Goal: Information Seeking & Learning: Check status

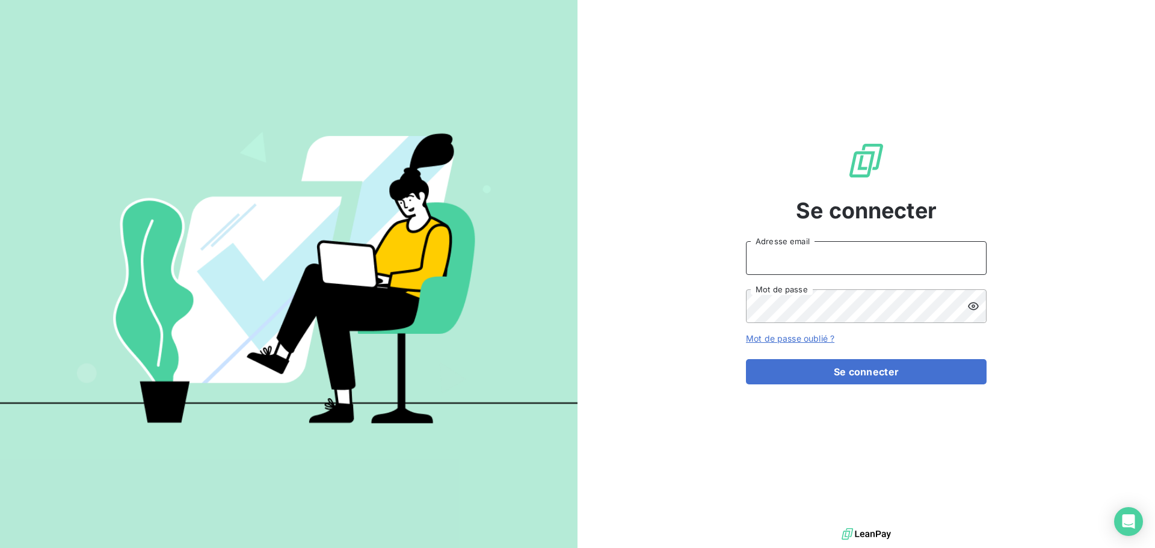
click at [855, 259] on input "Adresse email" at bounding box center [866, 258] width 241 height 34
click at [0, 547] on div at bounding box center [0, 548] width 0 height 0
type input "[EMAIL_ADDRESS][DOMAIN_NAME]"
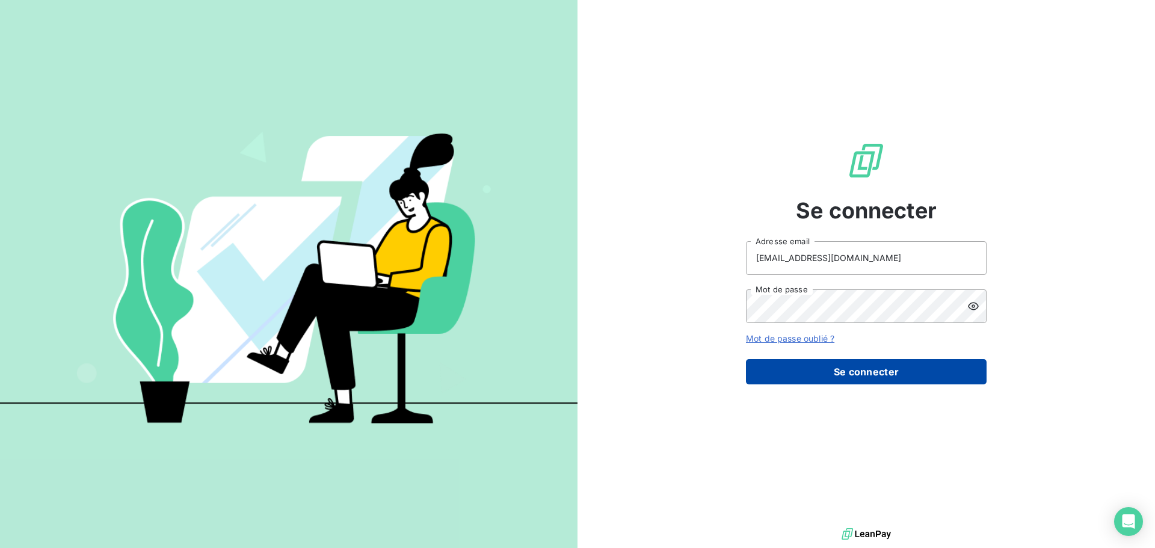
click at [871, 376] on button "Se connecter" at bounding box center [866, 371] width 241 height 25
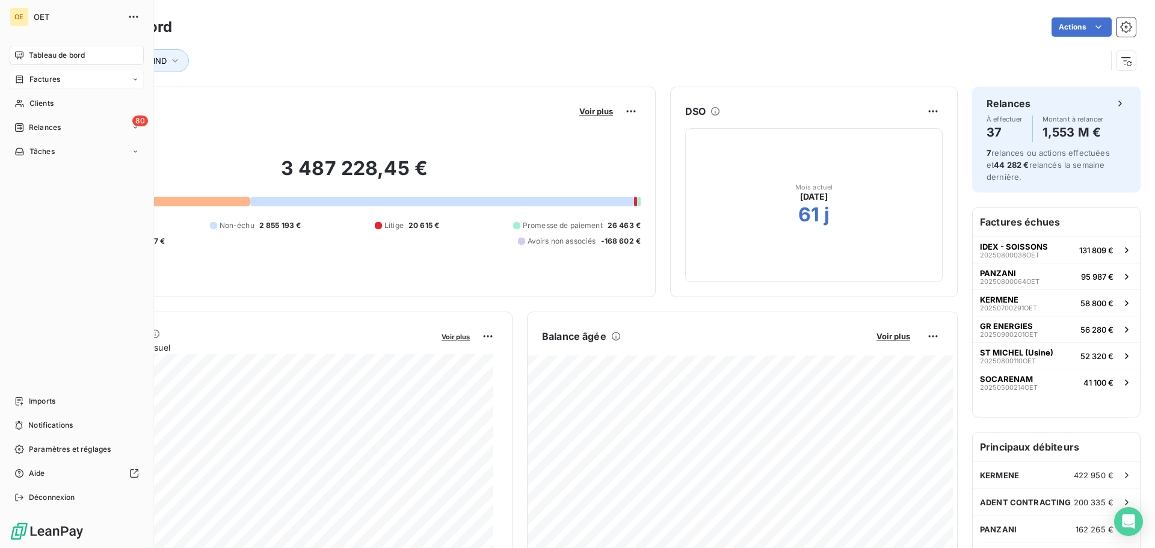
click at [26, 74] on div "Factures" at bounding box center [37, 79] width 46 height 11
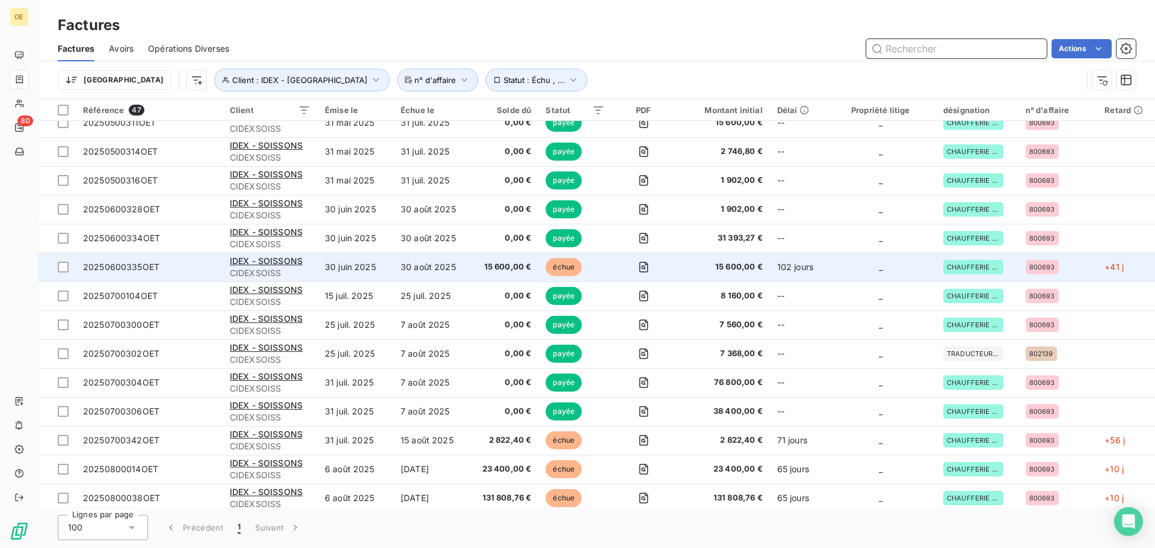
scroll to position [361, 0]
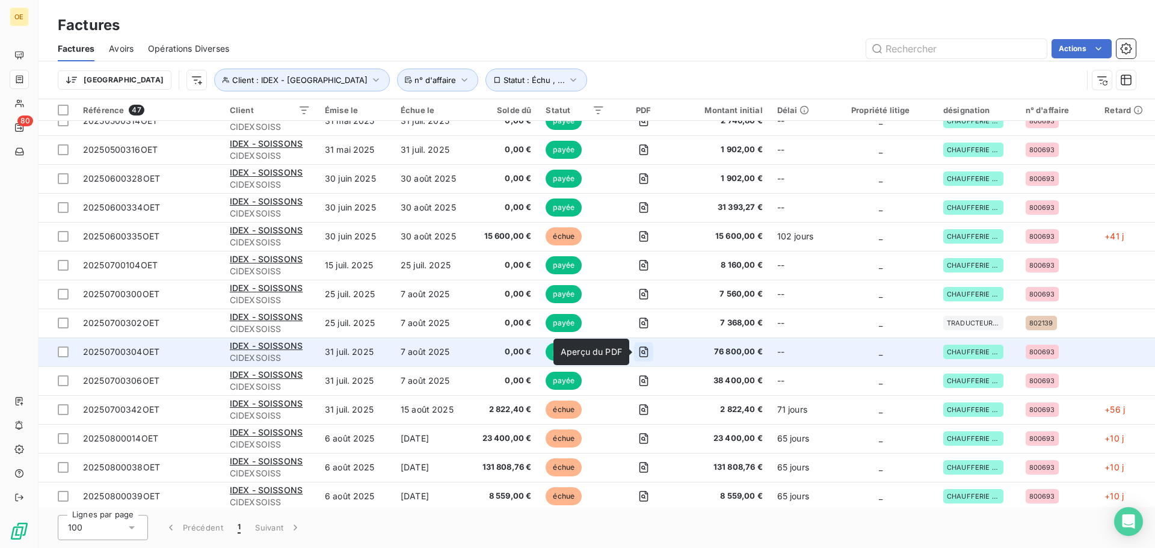
click at [645, 352] on icon "button" at bounding box center [644, 352] width 12 height 12
click at [644, 352] on icon "button" at bounding box center [644, 352] width 12 height 12
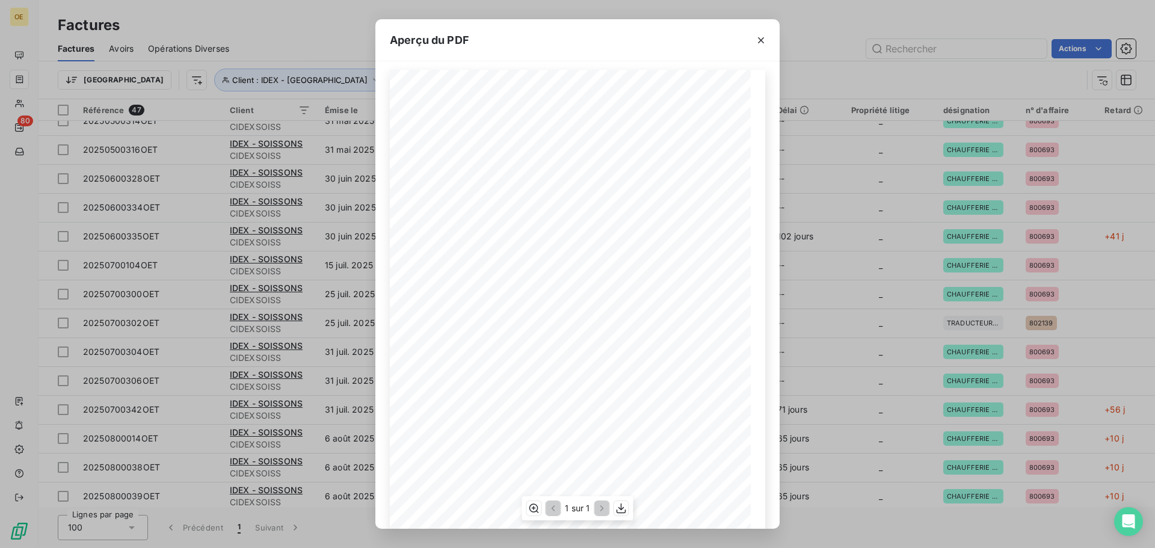
scroll to position [0, 0]
click at [505, 242] on span "CDE HT-100-4165925 DU [DATE]" at bounding box center [523, 242] width 84 height 5
drag, startPoint x: 495, startPoint y: 243, endPoint x: 562, endPoint y: 241, distance: 66.8
click at [562, 241] on span "CDE HT-100-4165925 DU [DATE]" at bounding box center [523, 242] width 84 height 5
click at [527, 243] on span "CDE HT-100-4165925 DU [DATE]" at bounding box center [523, 242] width 84 height 5
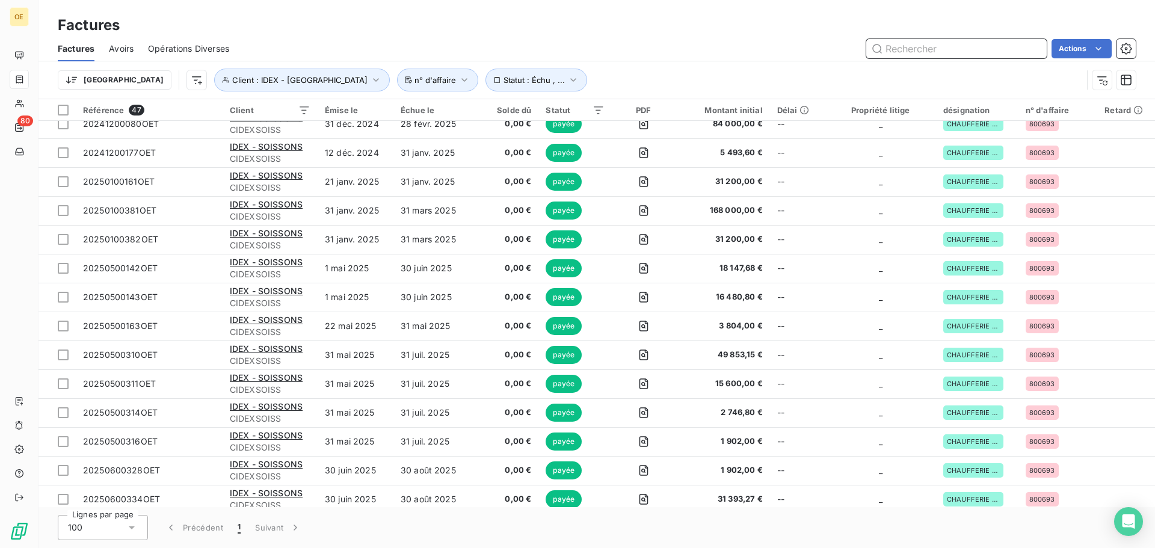
scroll to position [9, 0]
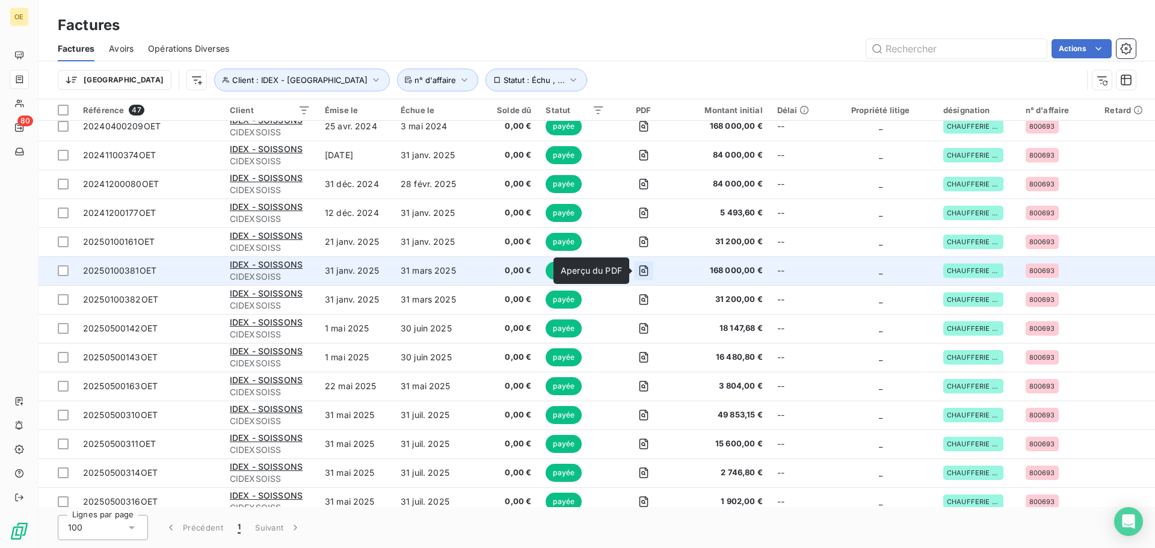
click at [644, 269] on icon "button" at bounding box center [643, 271] width 4 height 4
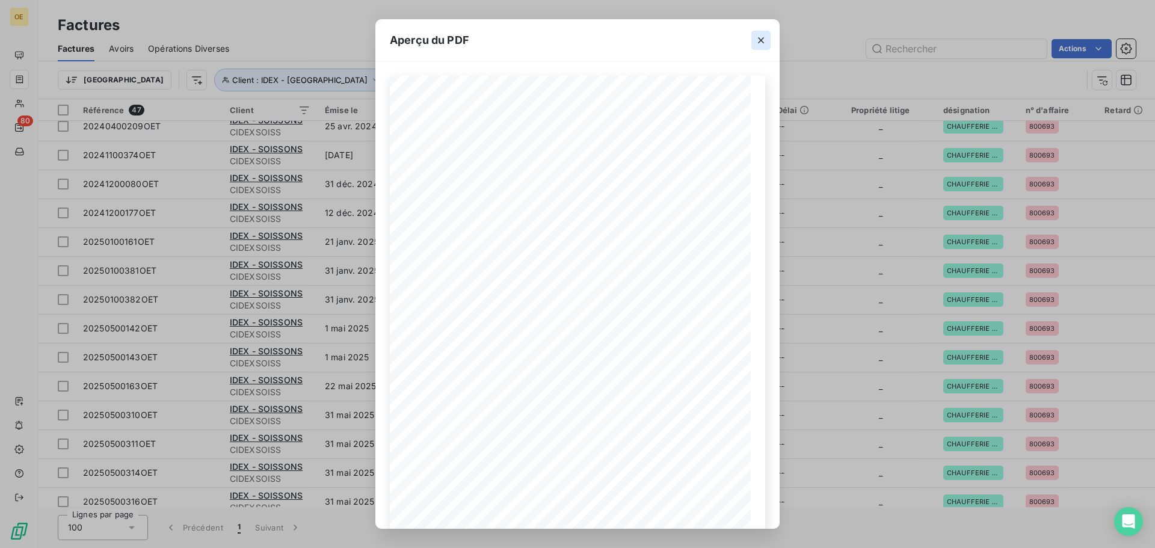
click at [760, 40] on icon "button" at bounding box center [761, 40] width 12 height 12
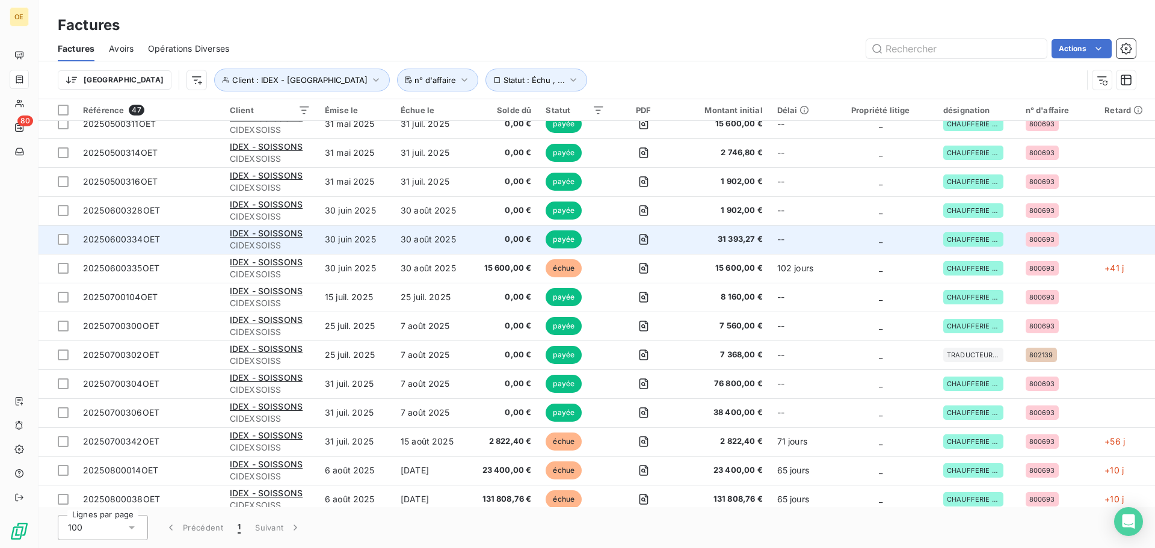
scroll to position [370, 0]
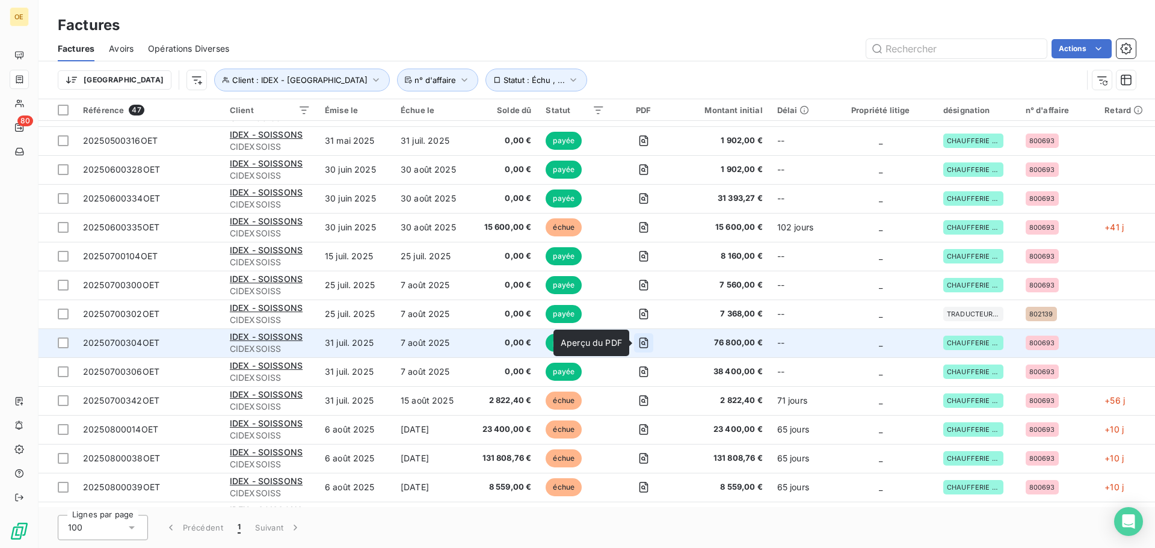
click at [644, 341] on icon "button" at bounding box center [644, 343] width 12 height 12
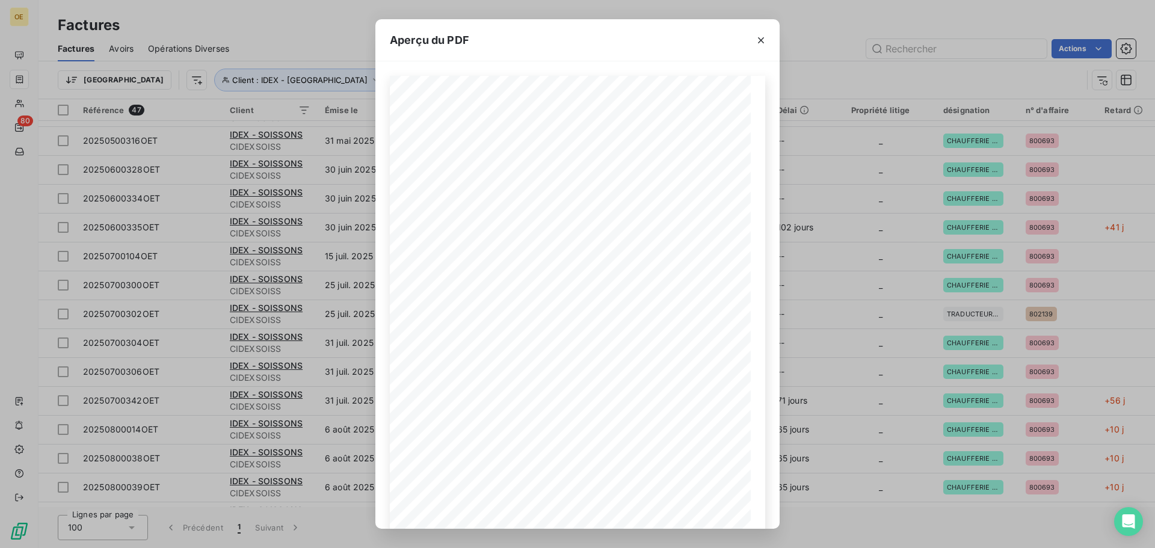
click at [863, 300] on div "Aperçu du PDF BETTON, le [DATE] FACTURE N° 20250700304OET Page 1 sur 1 commande…" at bounding box center [577, 274] width 1155 height 548
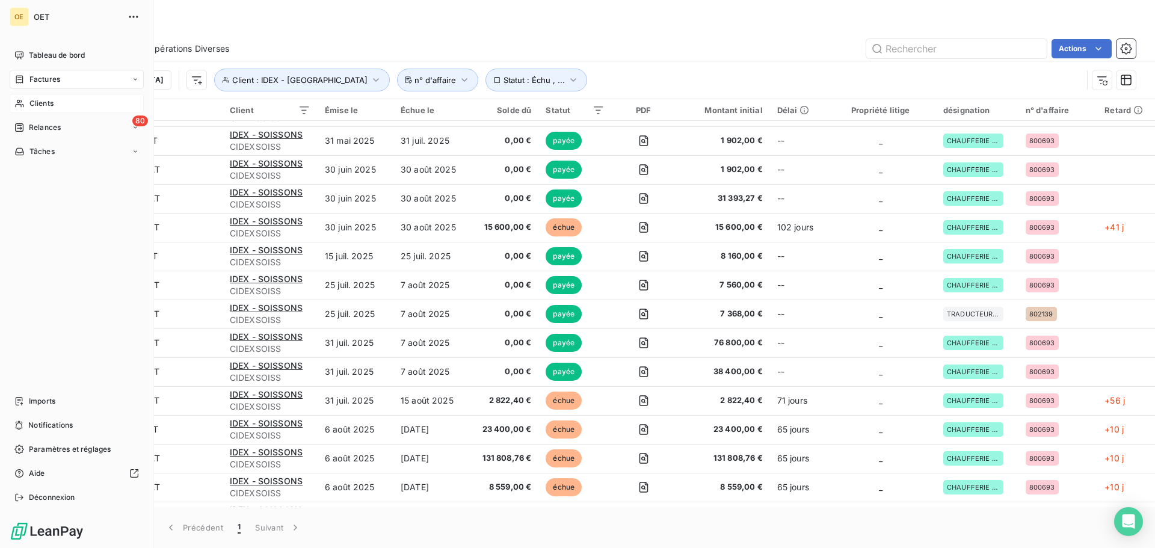
click at [34, 100] on span "Clients" at bounding box center [41, 103] width 24 height 11
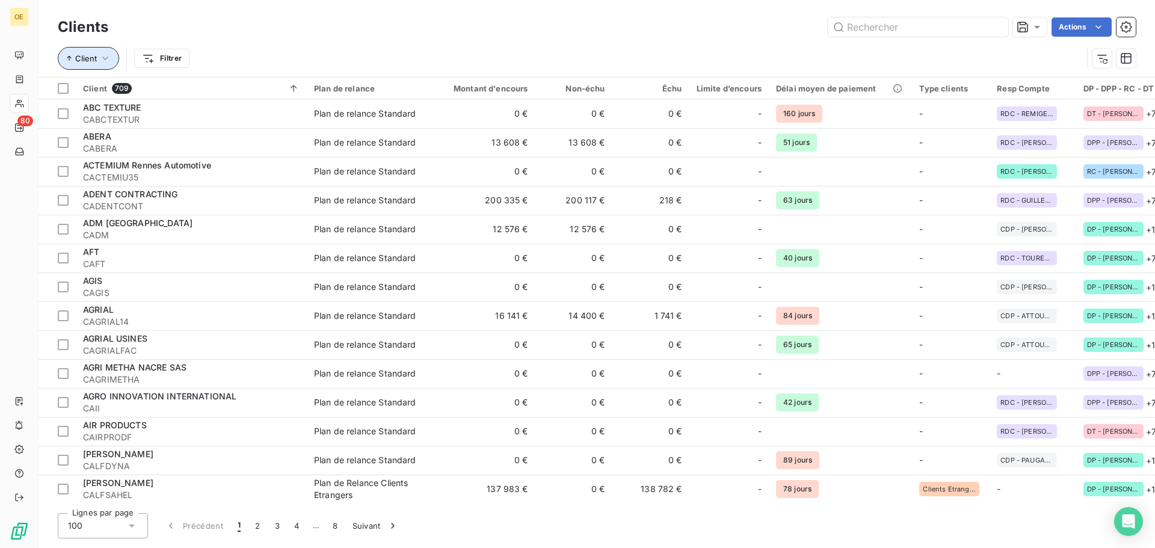
click at [108, 56] on icon "button" at bounding box center [105, 58] width 12 height 12
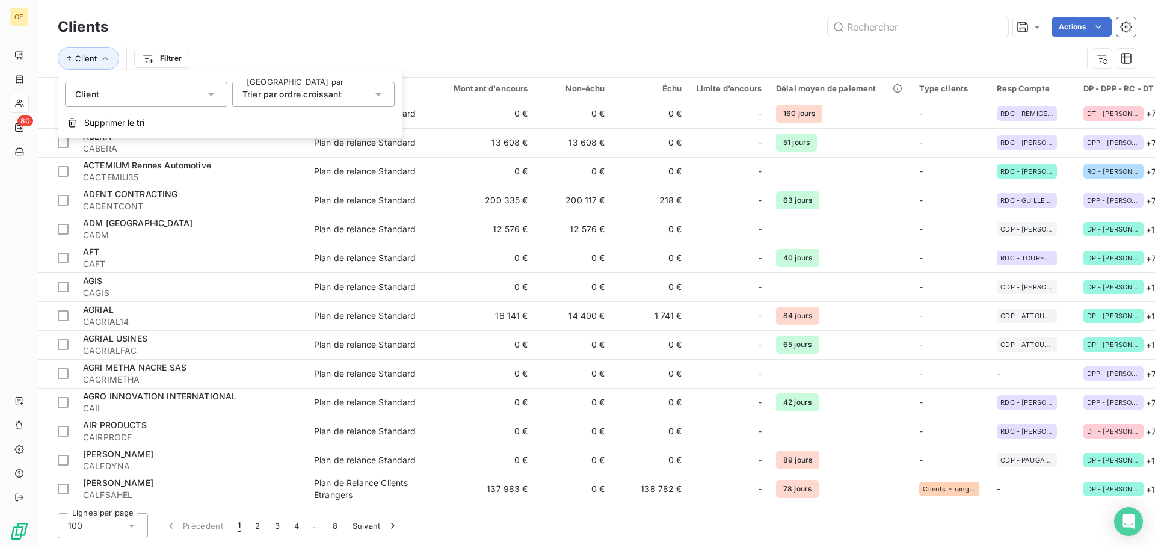
click at [269, 94] on span "Trier par ordre croissant" at bounding box center [291, 94] width 99 height 10
click at [269, 93] on span "Trier par ordre croissant" at bounding box center [291, 94] width 99 height 10
click at [167, 93] on div "Client" at bounding box center [146, 94] width 162 height 25
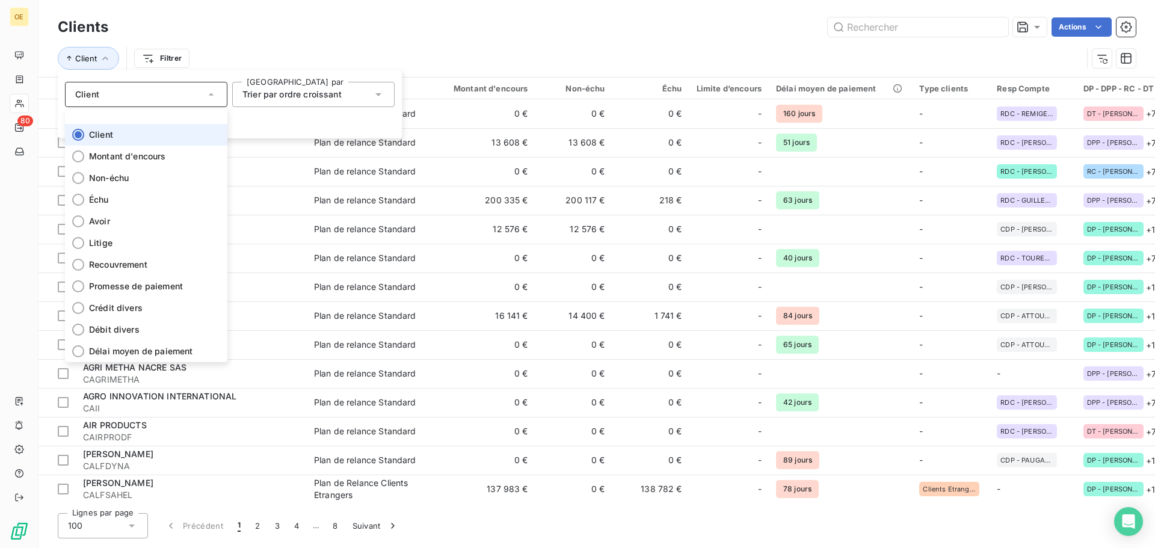
click at [167, 93] on div "Client" at bounding box center [146, 94] width 162 height 25
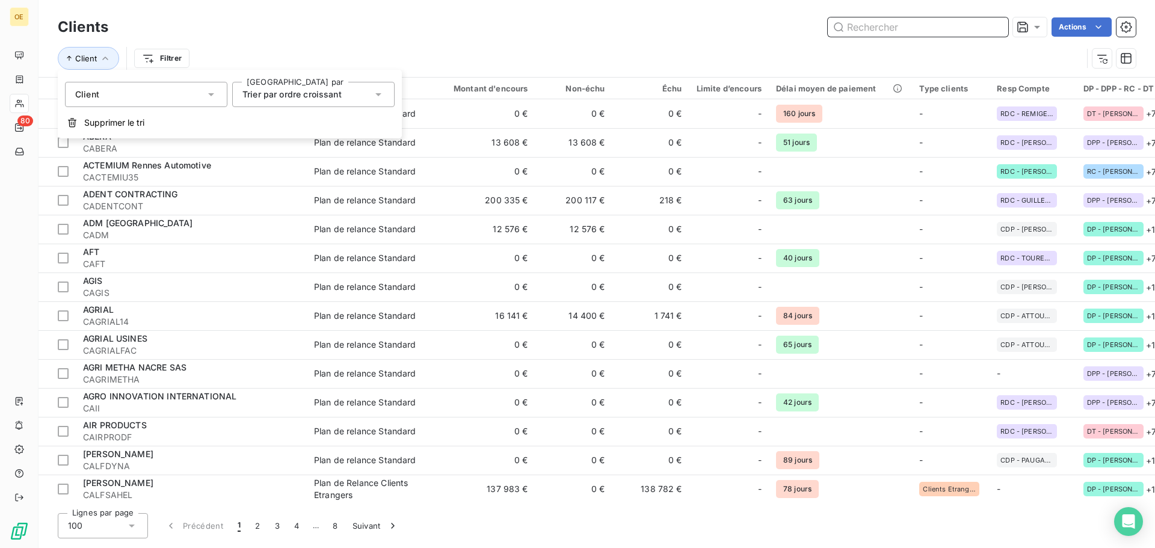
click at [883, 26] on input "text" at bounding box center [918, 26] width 180 height 19
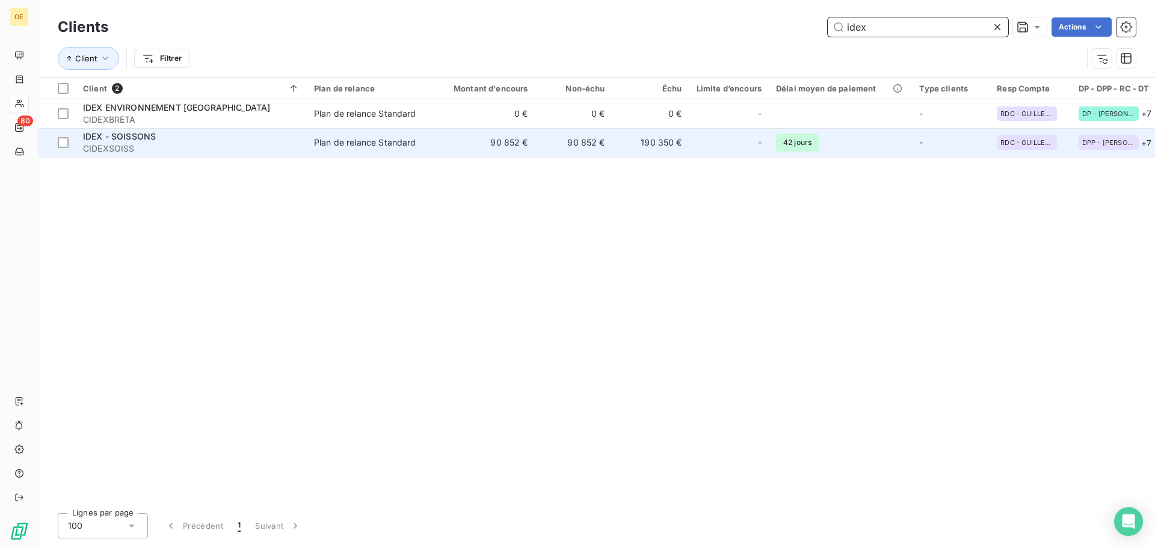
type input "idex"
click at [140, 135] on span "IDEX - SOISSONS" at bounding box center [119, 136] width 73 height 10
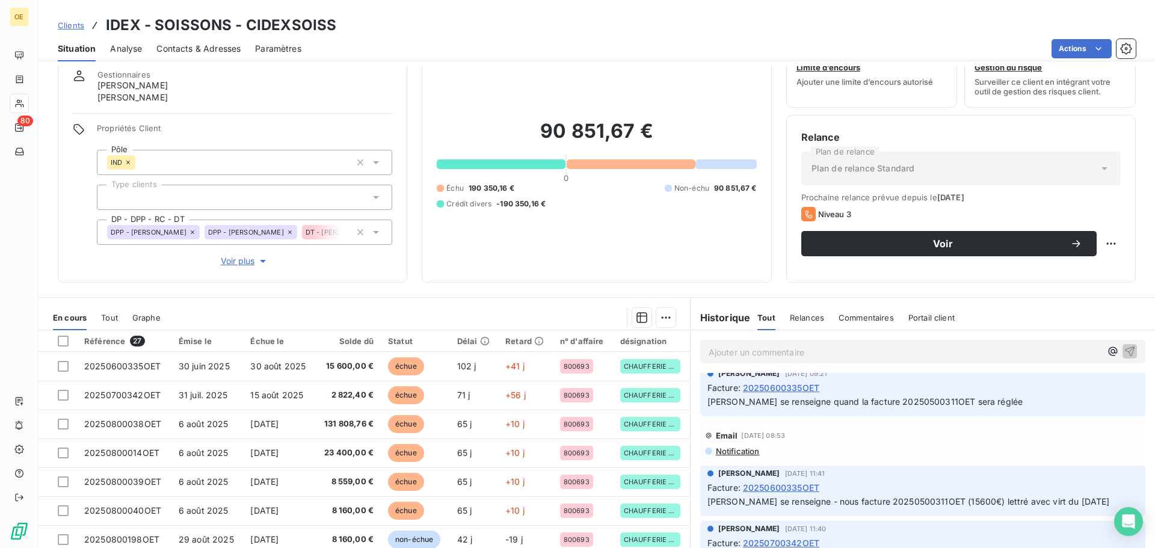
scroll to position [93, 0]
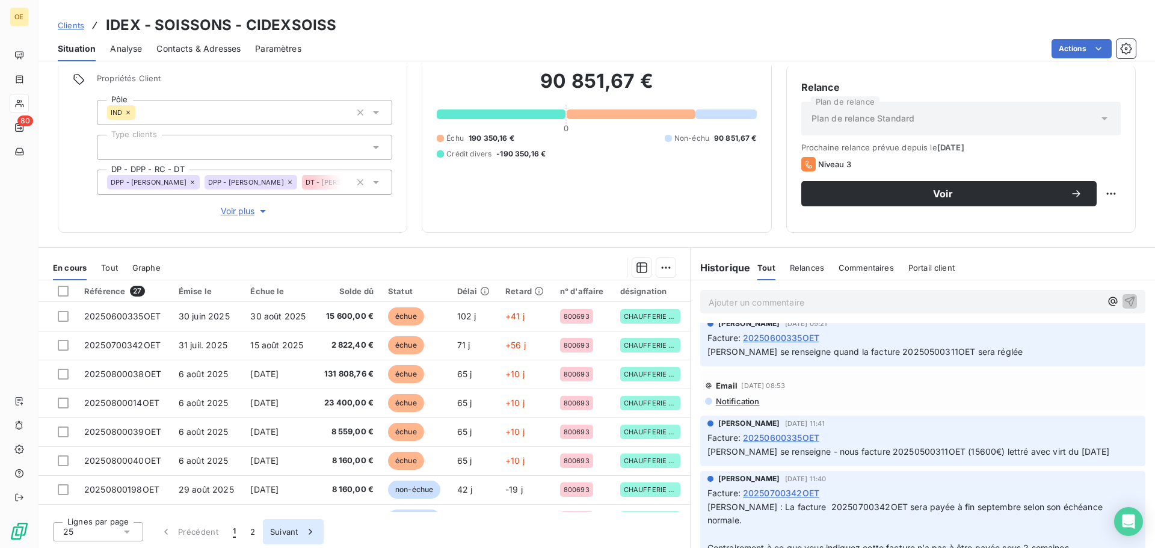
click at [282, 527] on button "Suivant" at bounding box center [293, 531] width 61 height 25
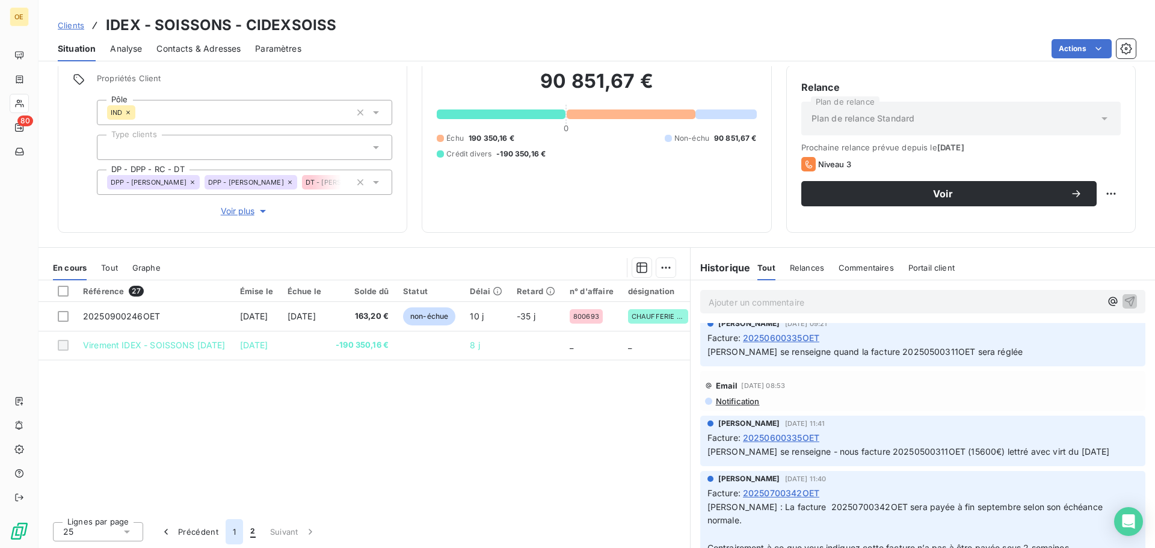
click at [236, 531] on button "1" at bounding box center [234, 531] width 17 height 25
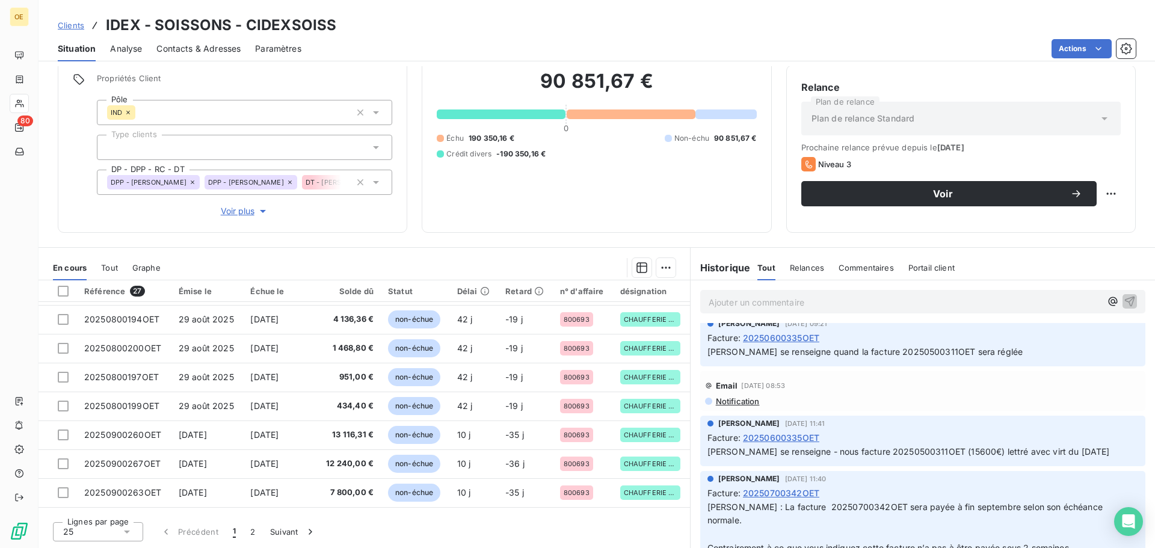
scroll to position [0, 0]
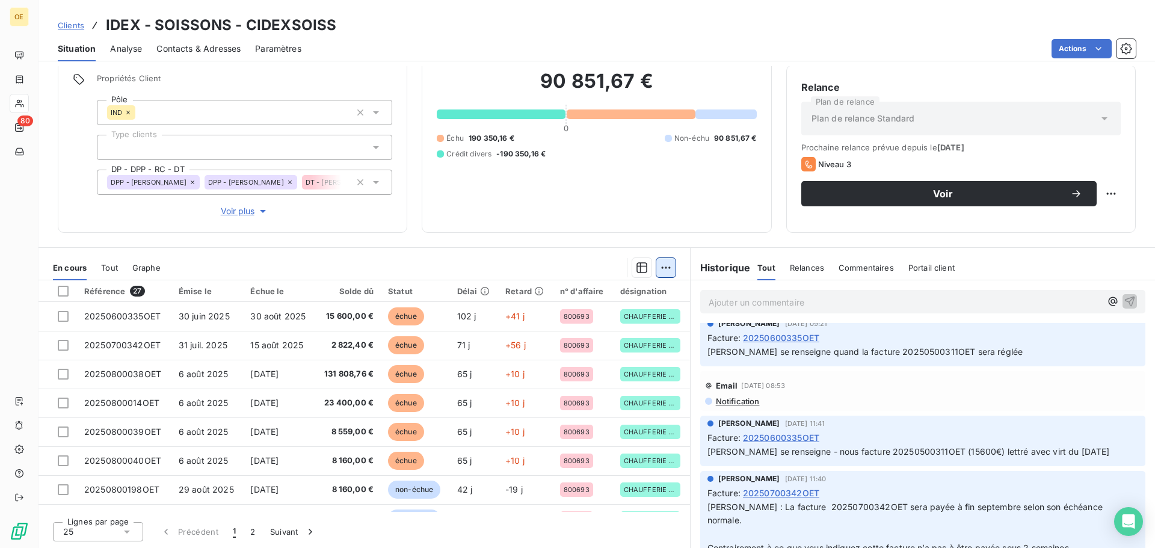
click at [662, 270] on html "OE 80 Clients IDEX - SOISSONS - CIDEXSOISS Situation Analyse Contacts & Adresse…" at bounding box center [577, 274] width 1155 height 548
click at [662, 269] on html "OE 80 Clients IDEX - SOISSONS - CIDEXSOISS Situation Analyse Contacts & Adresse…" at bounding box center [577, 274] width 1155 height 548
click at [115, 265] on span "Tout" at bounding box center [109, 268] width 17 height 10
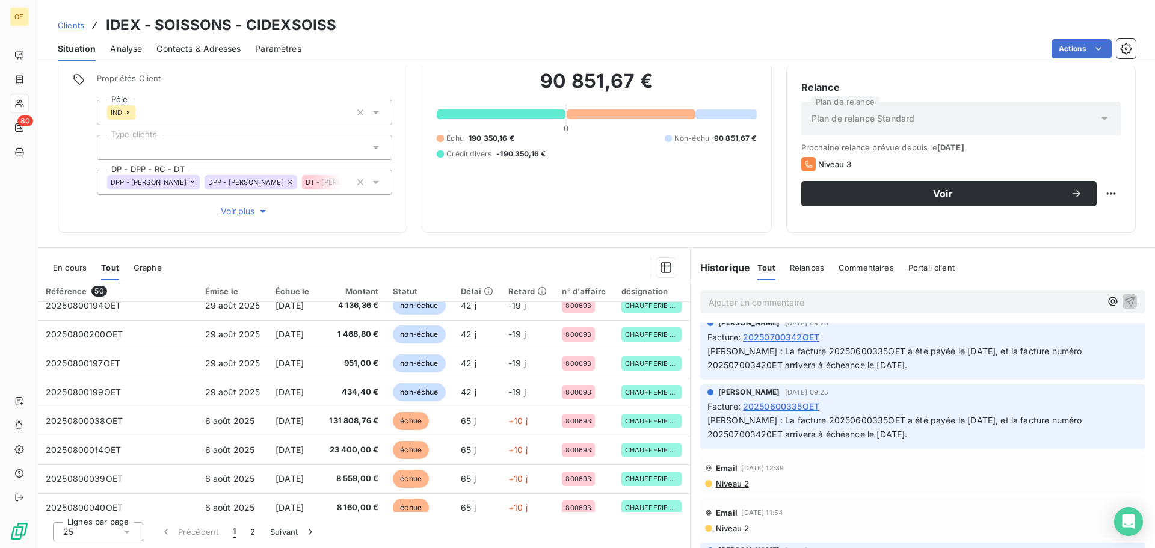
scroll to position [517, 0]
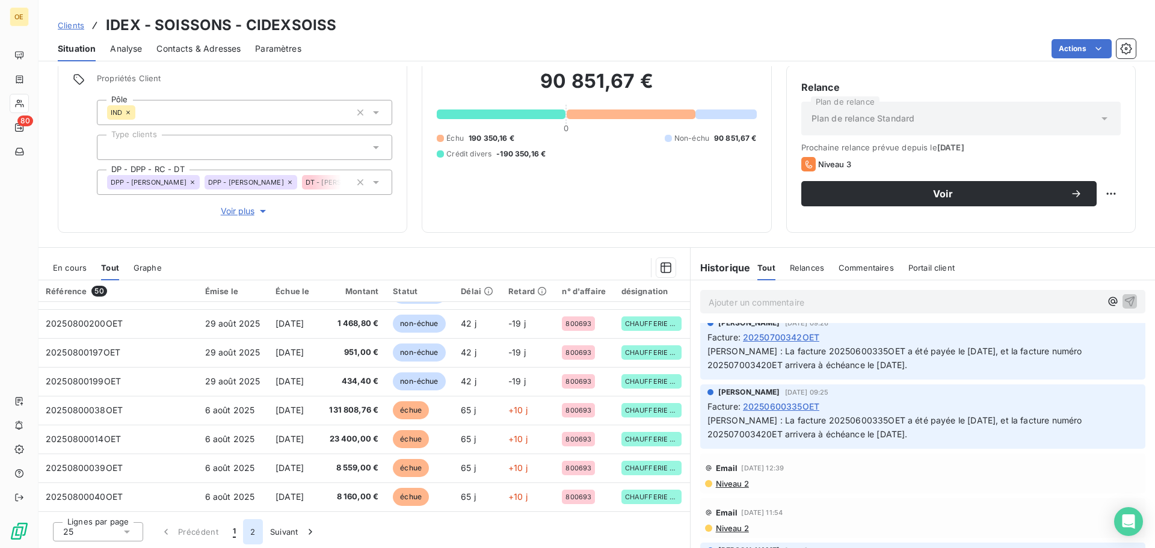
click at [257, 531] on button "2" at bounding box center [252, 531] width 19 height 25
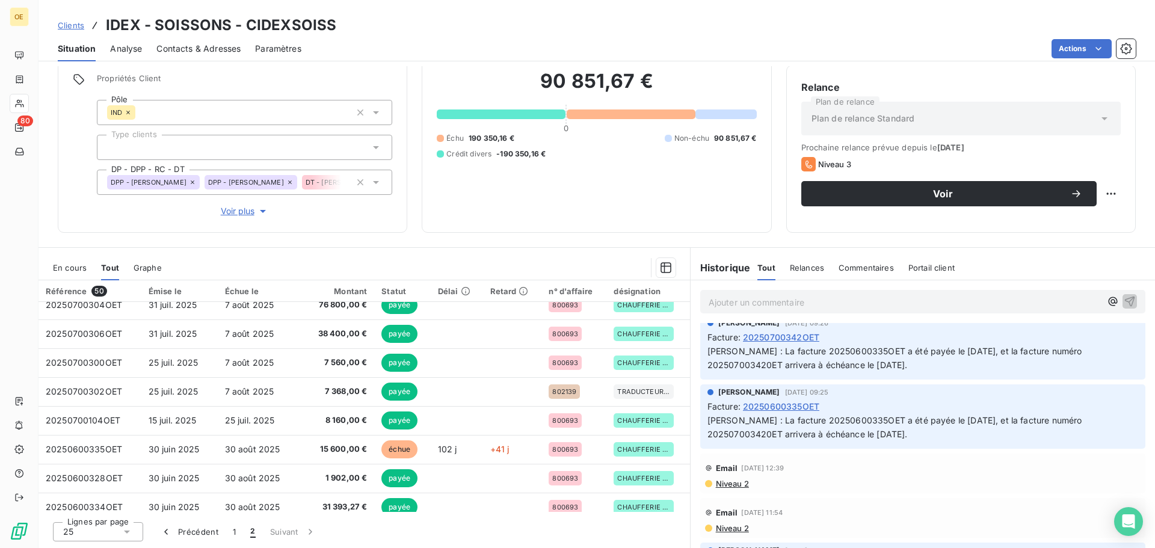
scroll to position [37, 0]
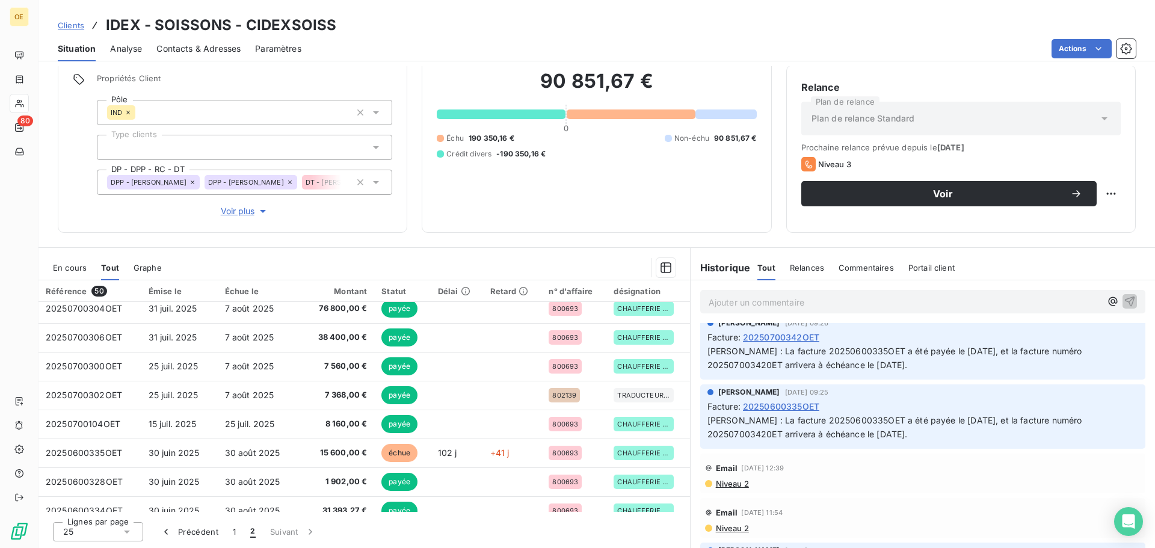
click at [76, 290] on div "Référence 50" at bounding box center [90, 291] width 88 height 11
click at [100, 290] on span "50" at bounding box center [98, 291] width 15 height 11
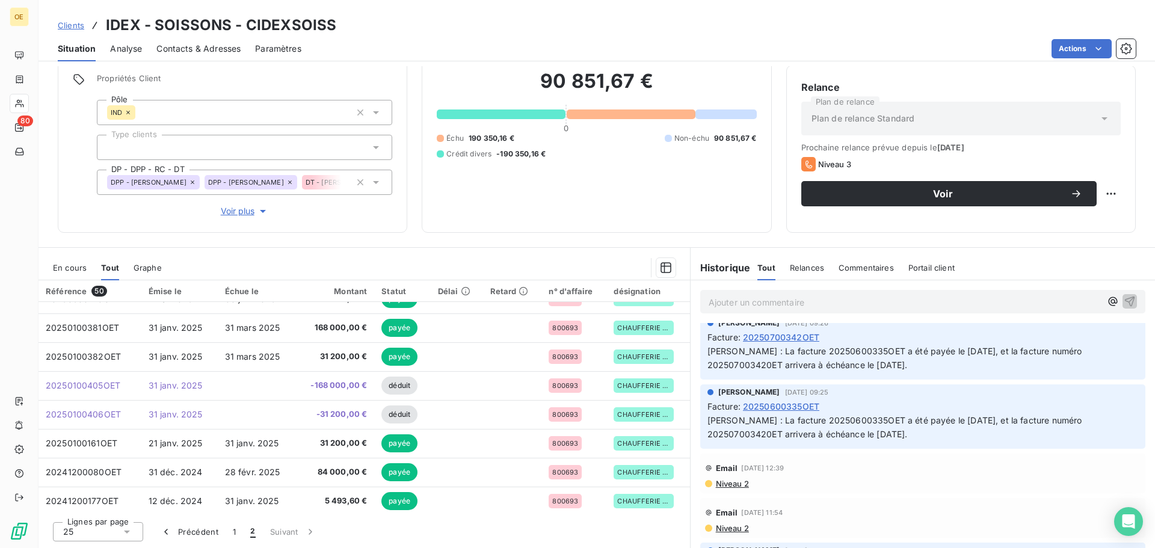
scroll to position [452, 0]
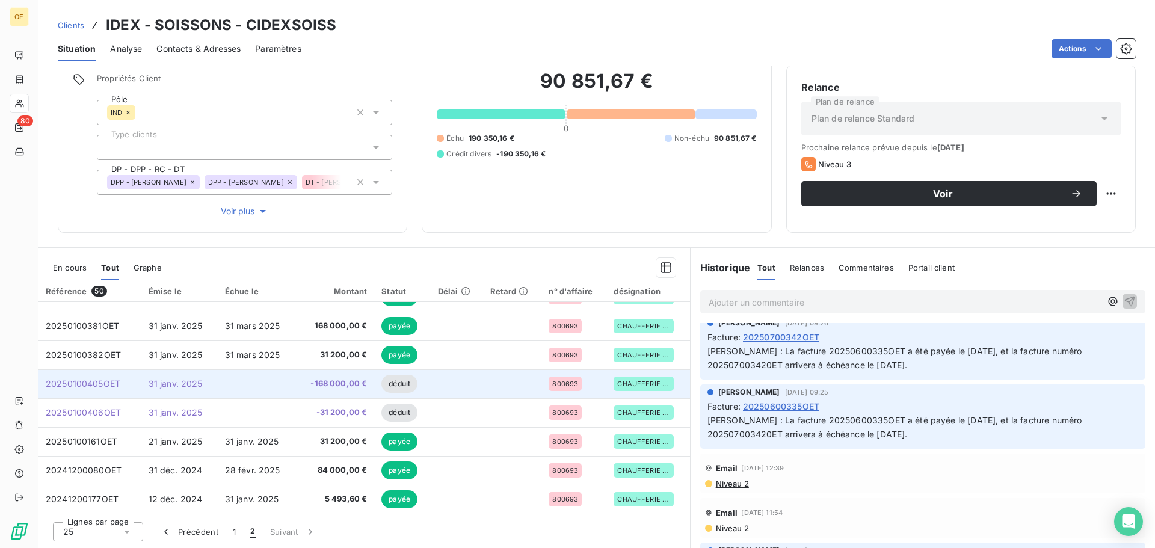
click at [341, 380] on span "-168 000,00 €" at bounding box center [335, 384] width 64 height 12
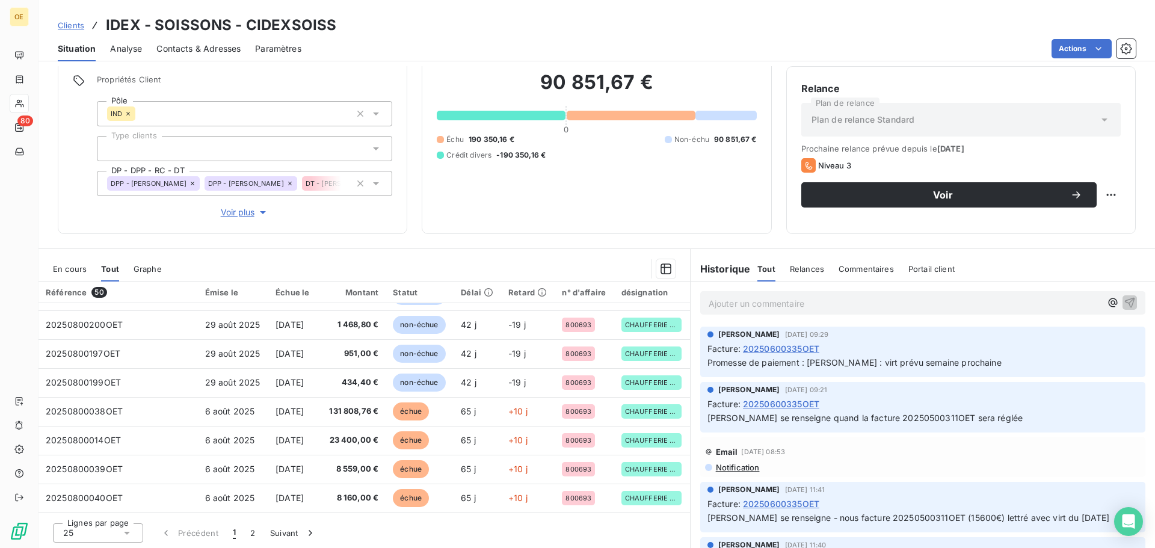
scroll to position [93, 0]
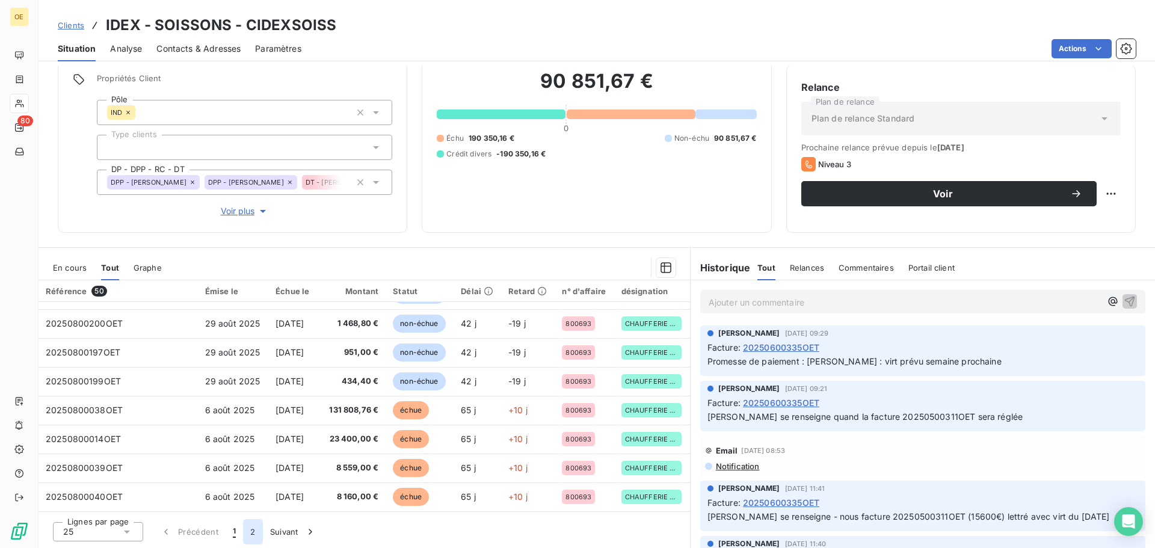
click at [254, 531] on button "2" at bounding box center [252, 531] width 19 height 25
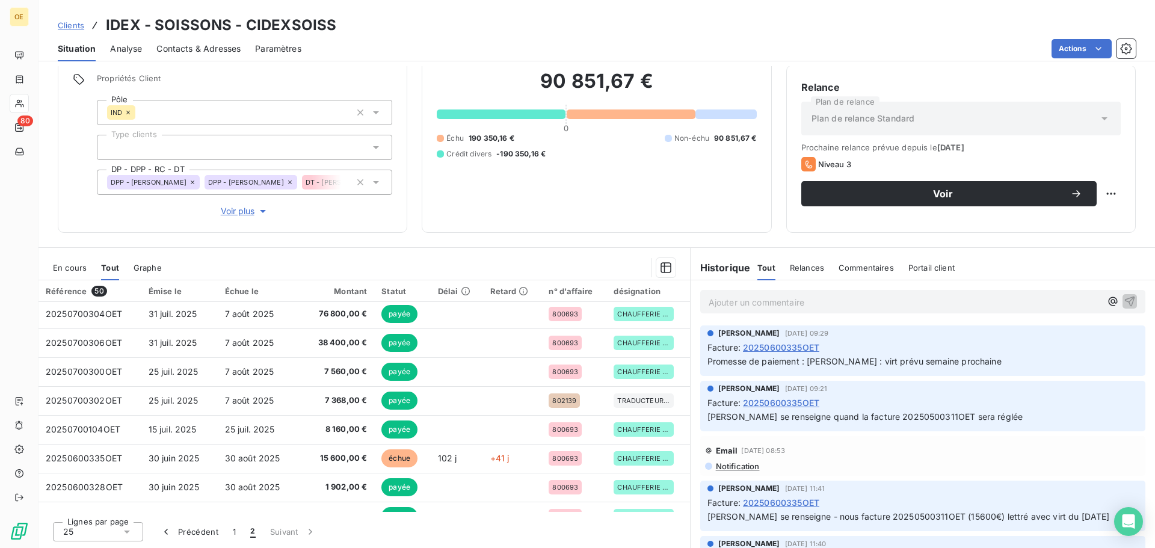
scroll to position [0, 0]
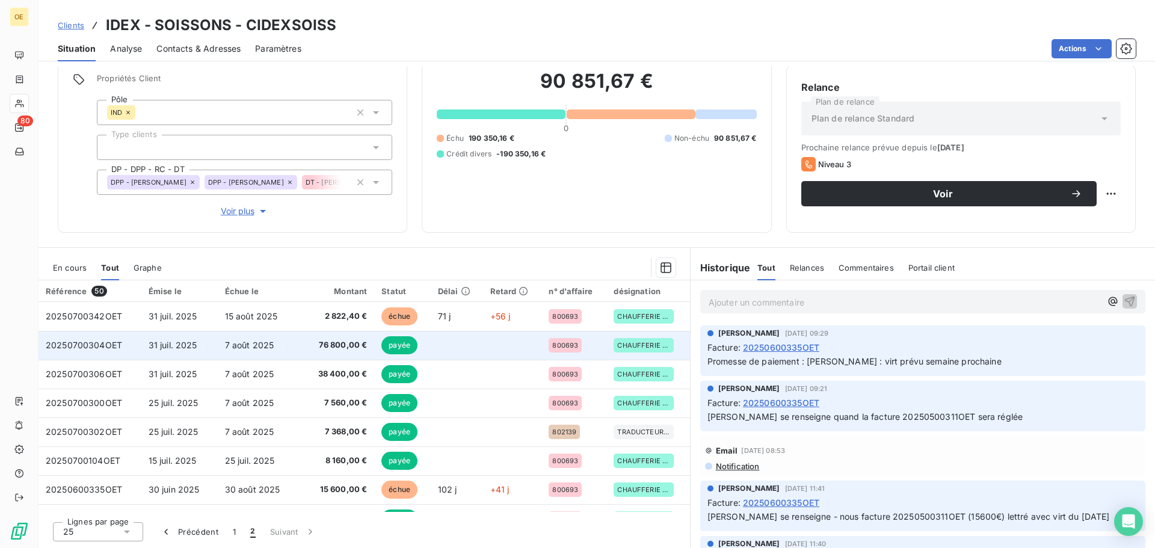
click at [465, 346] on td at bounding box center [457, 345] width 52 height 29
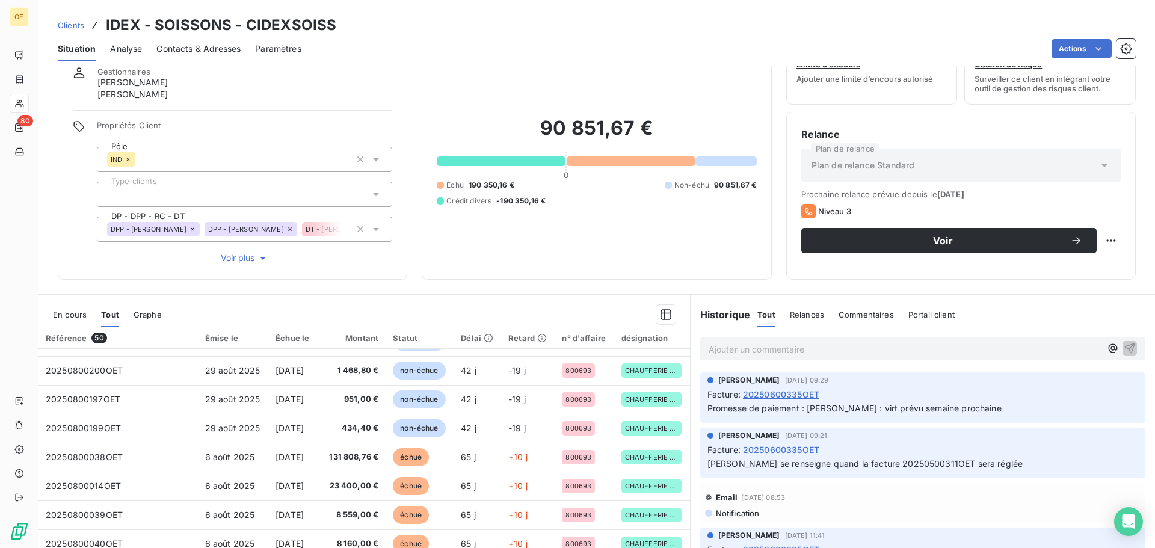
scroll to position [93, 0]
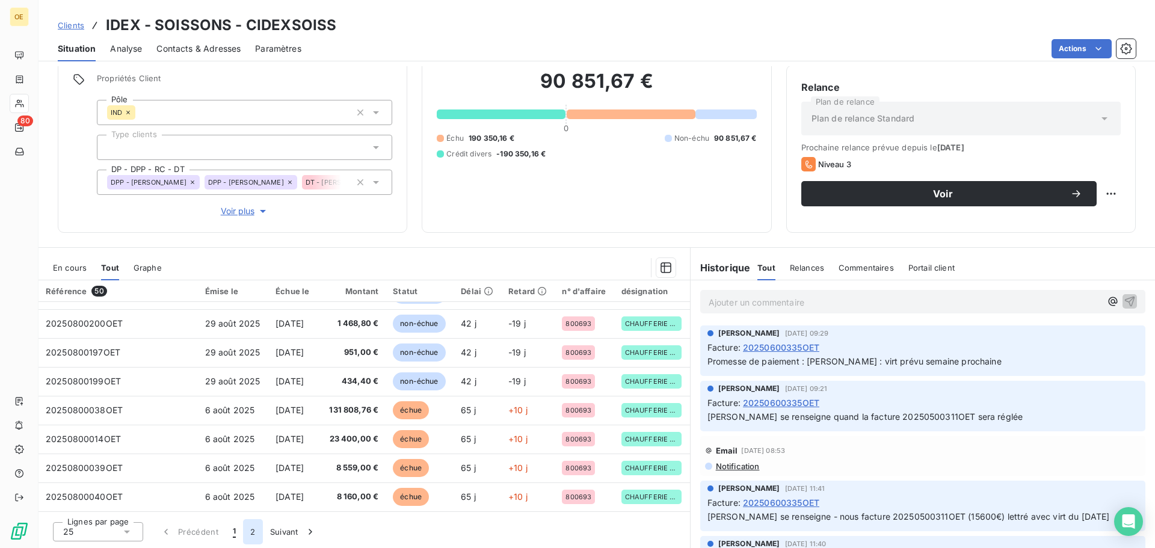
click at [254, 529] on button "2" at bounding box center [252, 531] width 19 height 25
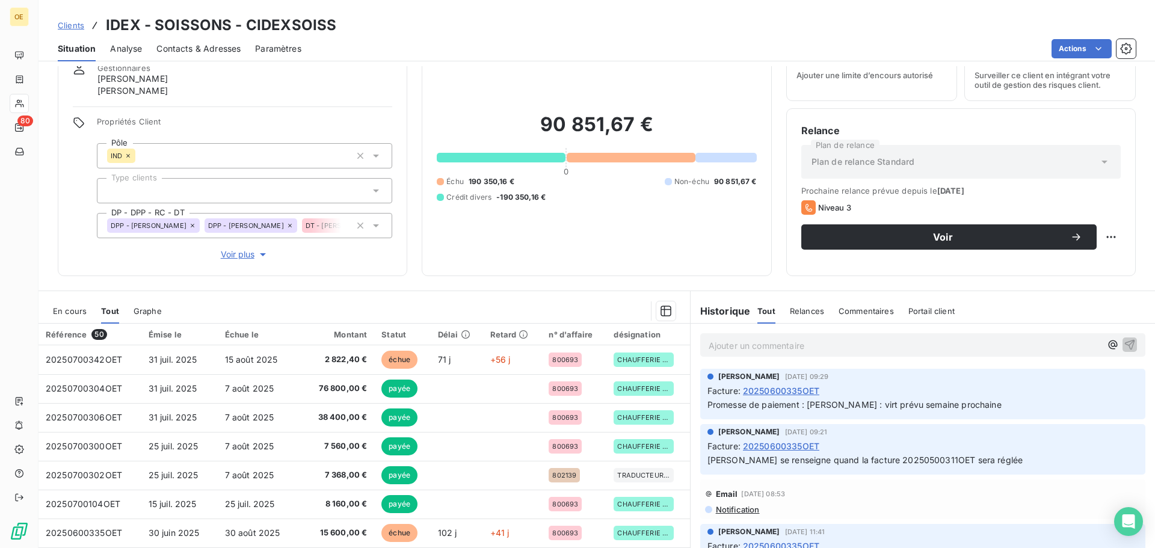
scroll to position [0, 0]
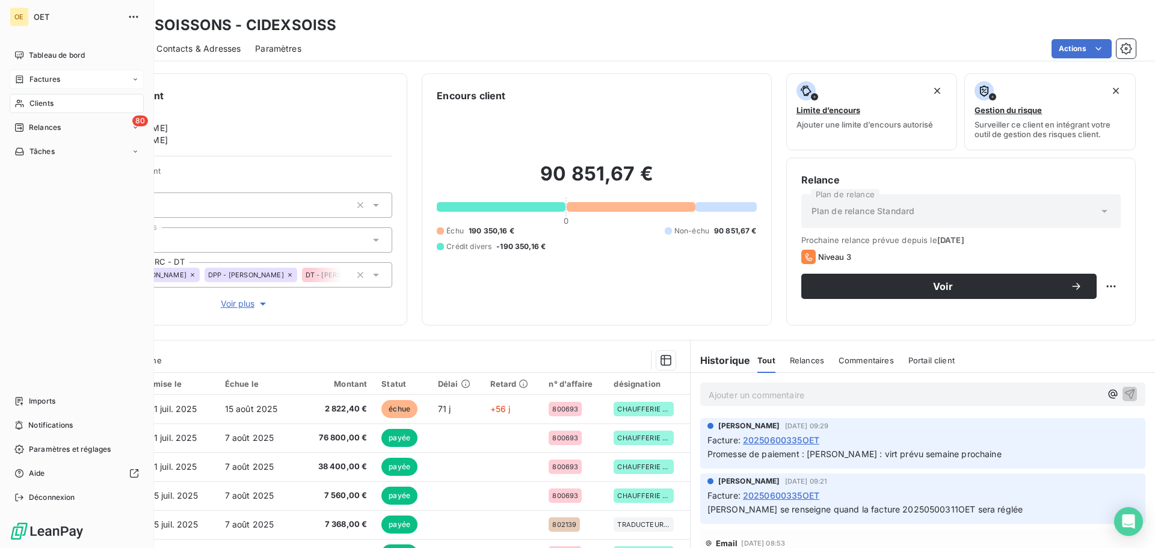
click at [42, 76] on span "Factures" at bounding box center [44, 79] width 31 height 11
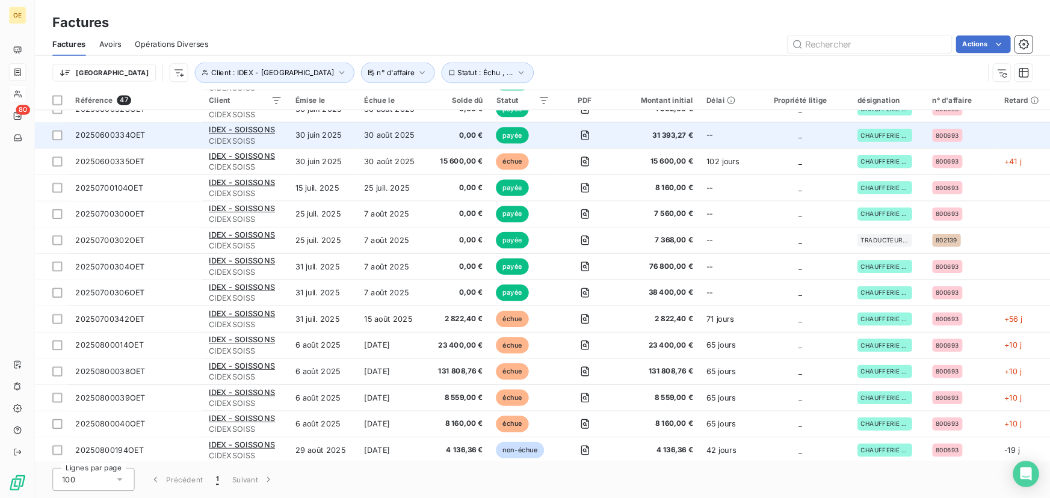
scroll to position [421, 0]
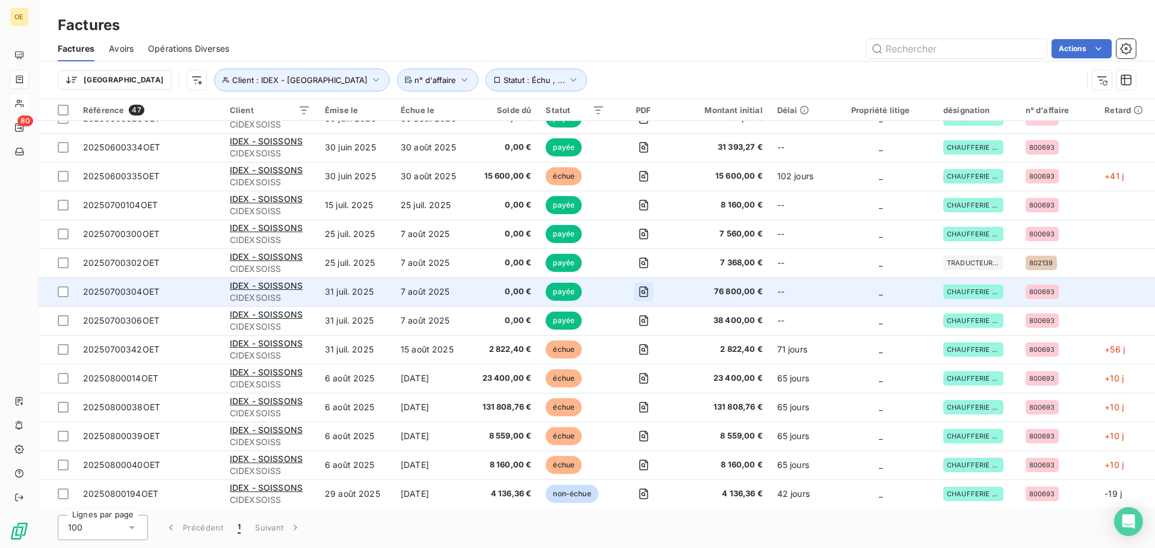
click at [645, 289] on icon "button" at bounding box center [644, 292] width 12 height 12
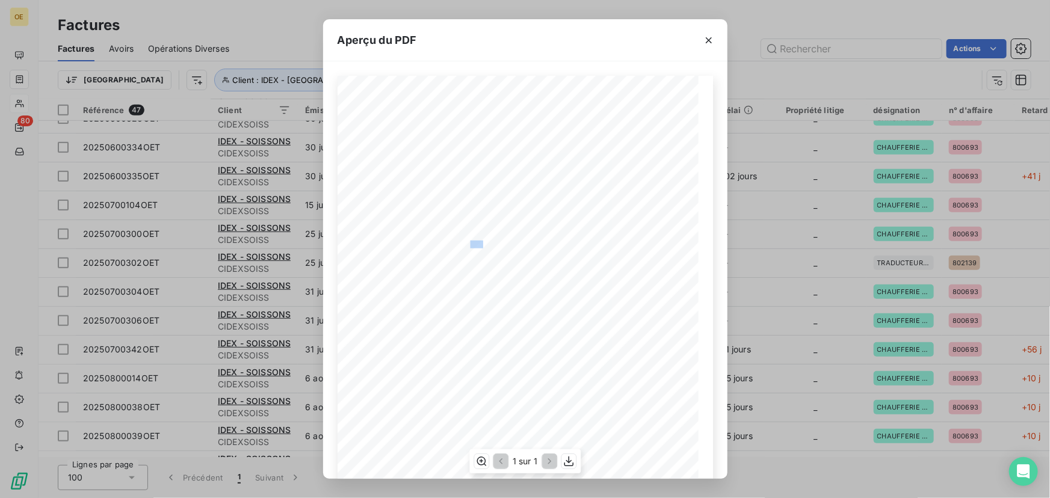
drag, startPoint x: 464, startPoint y: 241, endPoint x: 478, endPoint y: 241, distance: 13.2
click at [478, 241] on span "CDE HT-100-4165925 DU [DATE]" at bounding box center [470, 242] width 84 height 5
click at [459, 245] on span "CDE HT-100-4165925 DU [DATE]" at bounding box center [470, 242] width 84 height 5
click at [451, 242] on span "CDE HT-100-4165925 DU [DATE]" at bounding box center [470, 242] width 84 height 5
drag, startPoint x: 523, startPoint y: 35, endPoint x: 627, endPoint y: 128, distance: 139.3
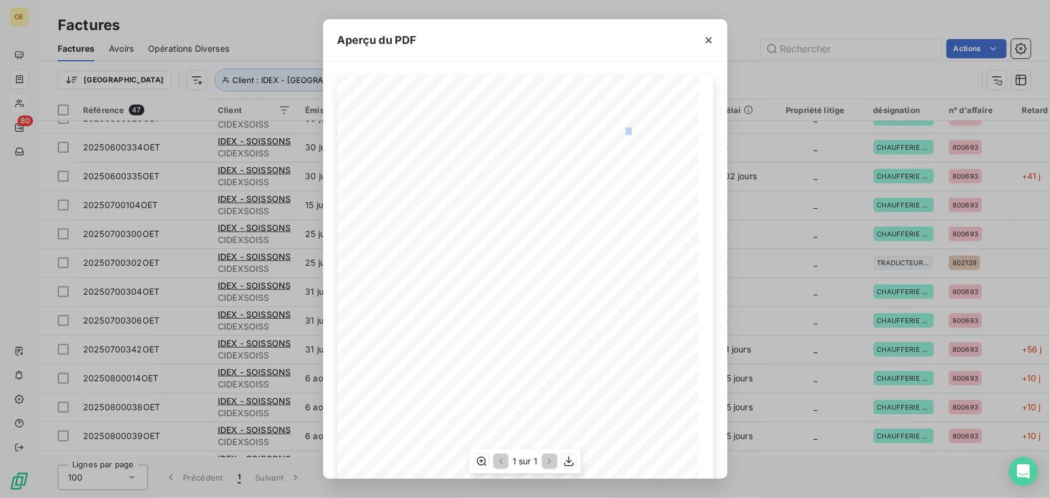
click at [627, 128] on div "Aperçu du PDF BETTON, le [DATE] FACTURE N° 20250700304OET Page 1 sur 1 commande…" at bounding box center [525, 249] width 404 height 460
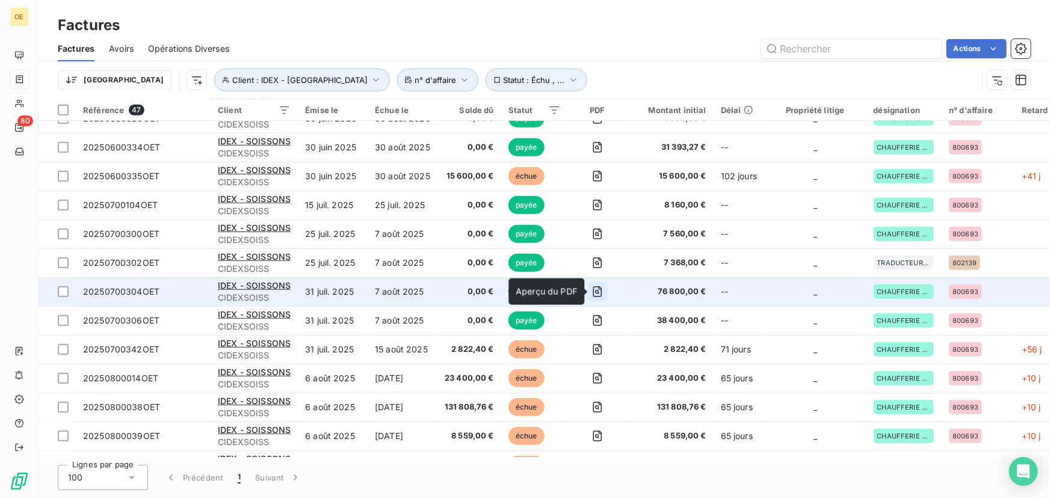
click at [599, 291] on icon "button" at bounding box center [597, 292] width 4 height 4
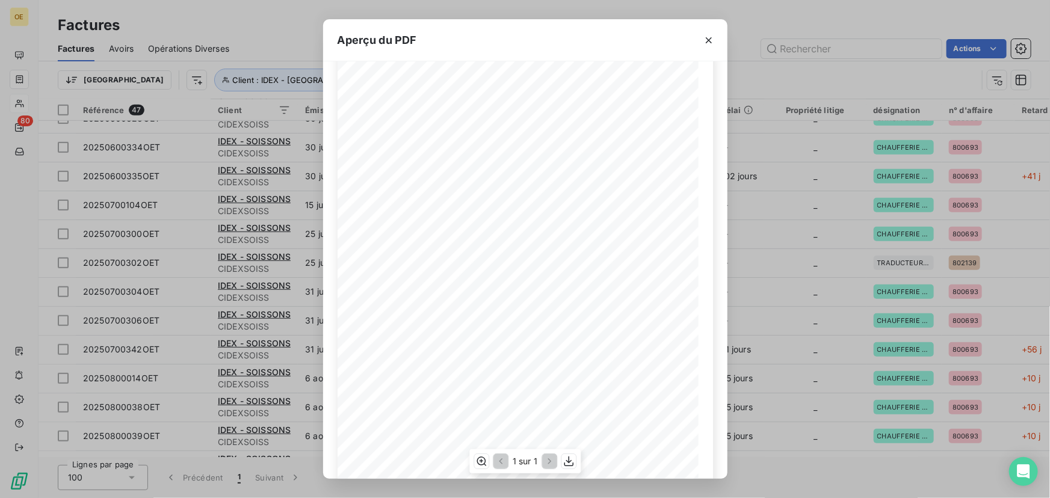
scroll to position [54, 0]
drag, startPoint x: 448, startPoint y: 186, endPoint x: 458, endPoint y: 187, distance: 10.2
click at [458, 187] on span "CDE HT-100-4165925 DU [DATE]" at bounding box center [470, 188] width 84 height 5
click at [511, 188] on span "CDE HT-100-4165925 DU [DATE]" at bounding box center [470, 188] width 84 height 5
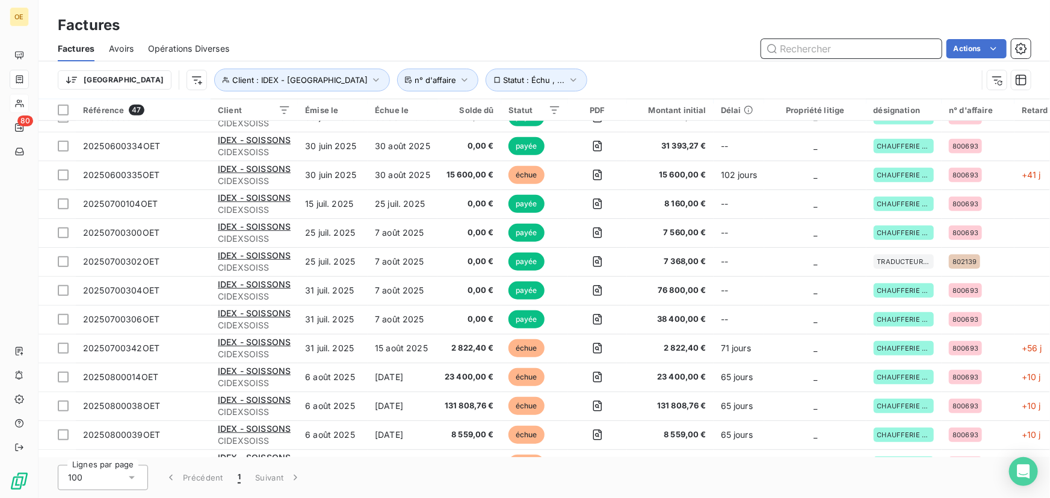
scroll to position [492, 0]
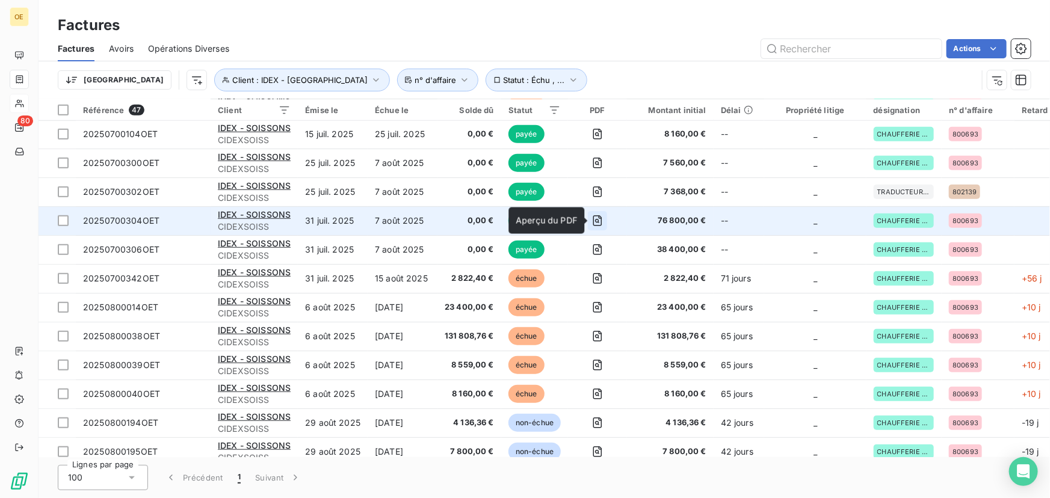
click at [598, 221] on icon "button" at bounding box center [597, 221] width 4 height 4
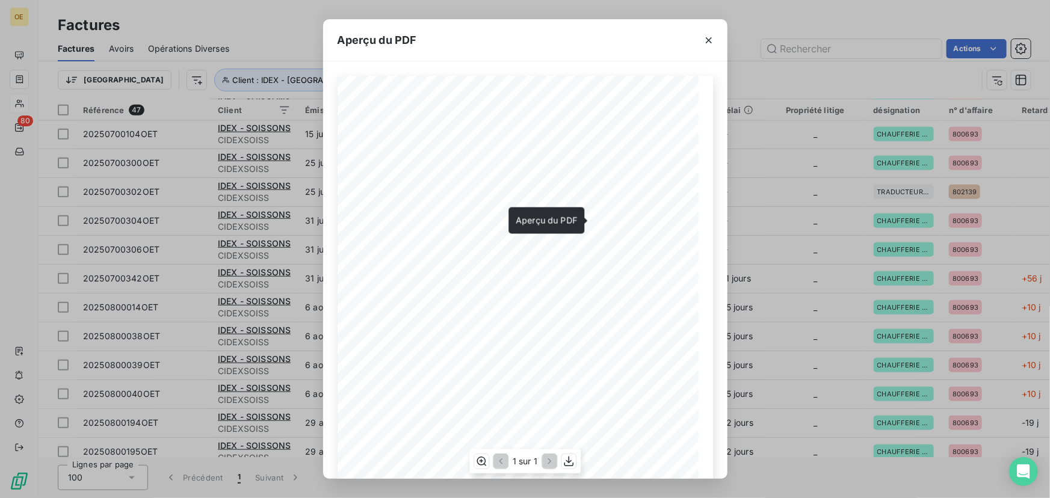
click at [444, 241] on span "CDE HT-100-4165925 DU [DATE]" at bounding box center [470, 242] width 84 height 5
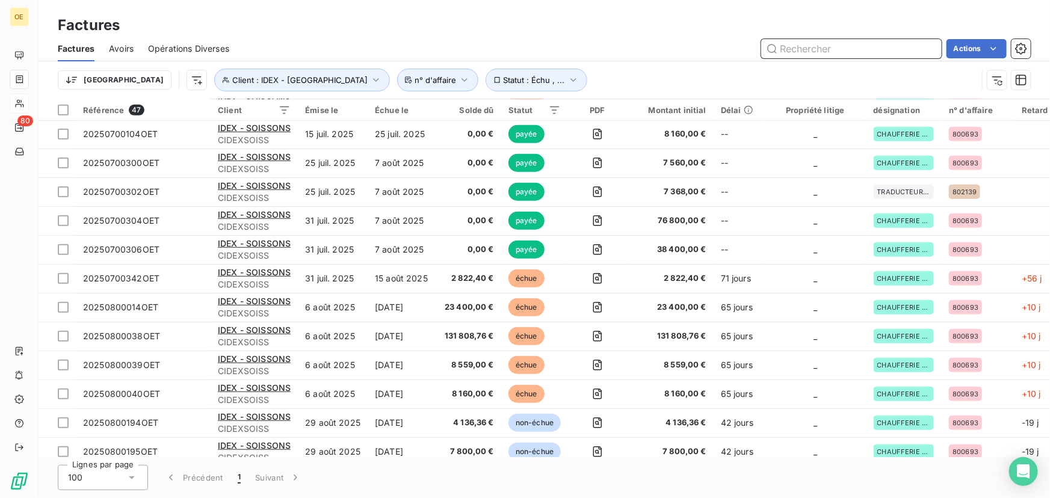
scroll to position [437, 0]
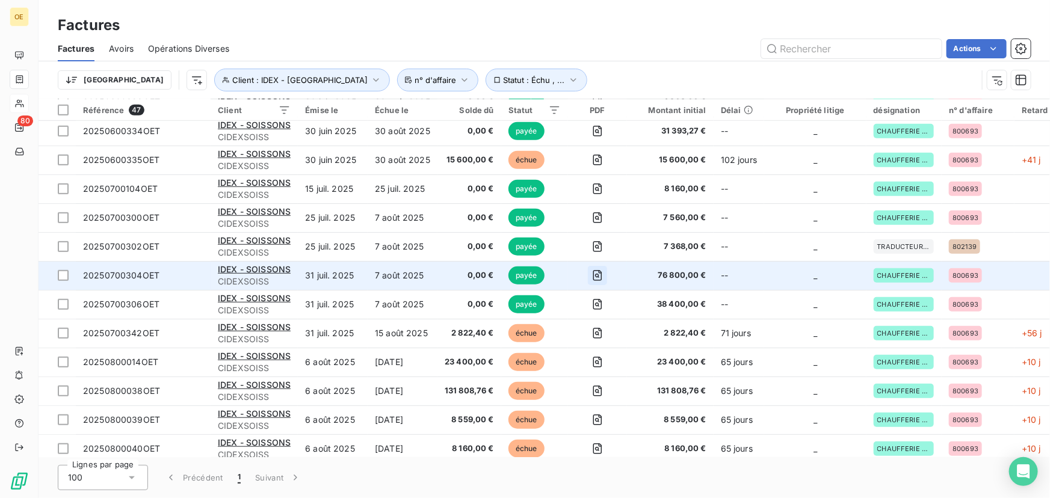
click at [596, 274] on icon "button" at bounding box center [597, 275] width 12 height 12
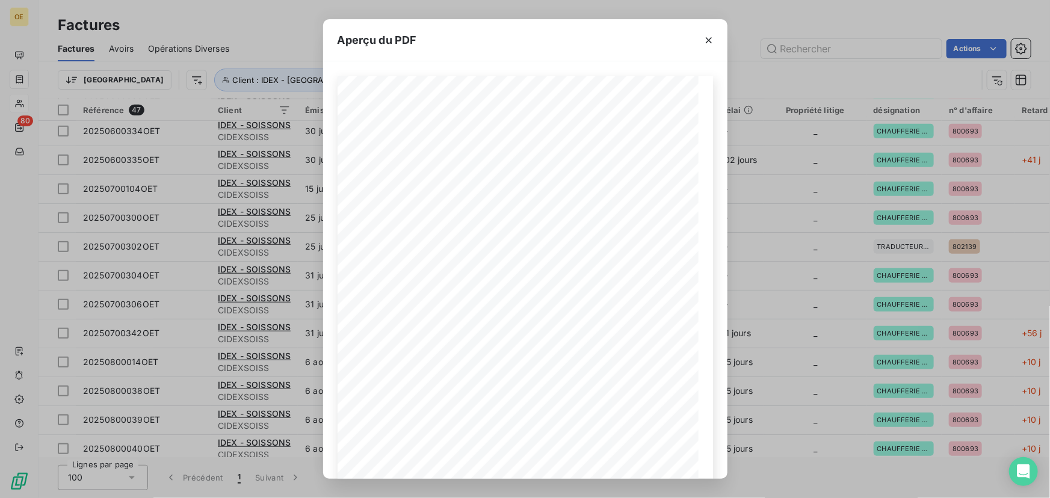
click at [861, 320] on div "Aperçu du PDF BETTON, le [DATE] FACTURE N° 20250700304OET Page 1 sur 1 commande…" at bounding box center [525, 249] width 1050 height 498
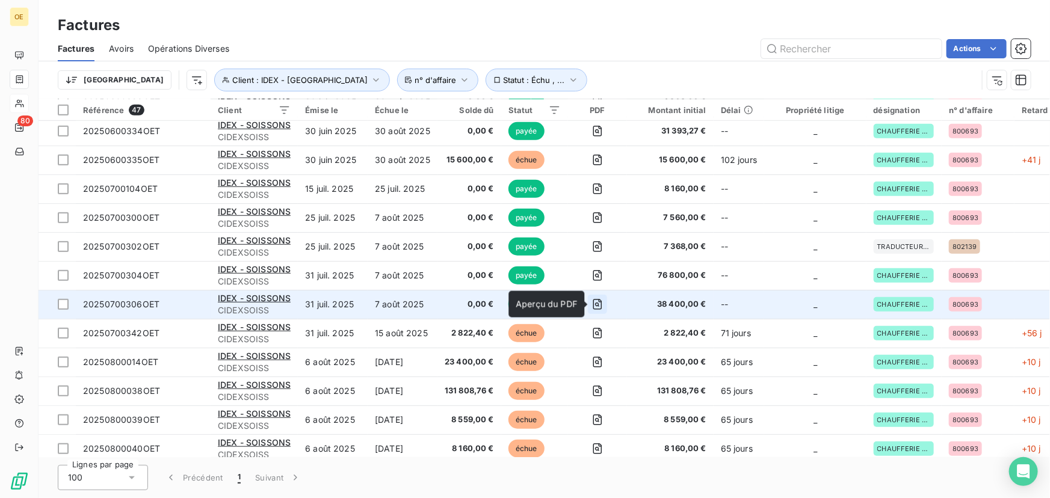
click at [599, 305] on icon "button" at bounding box center [597, 305] width 4 height 4
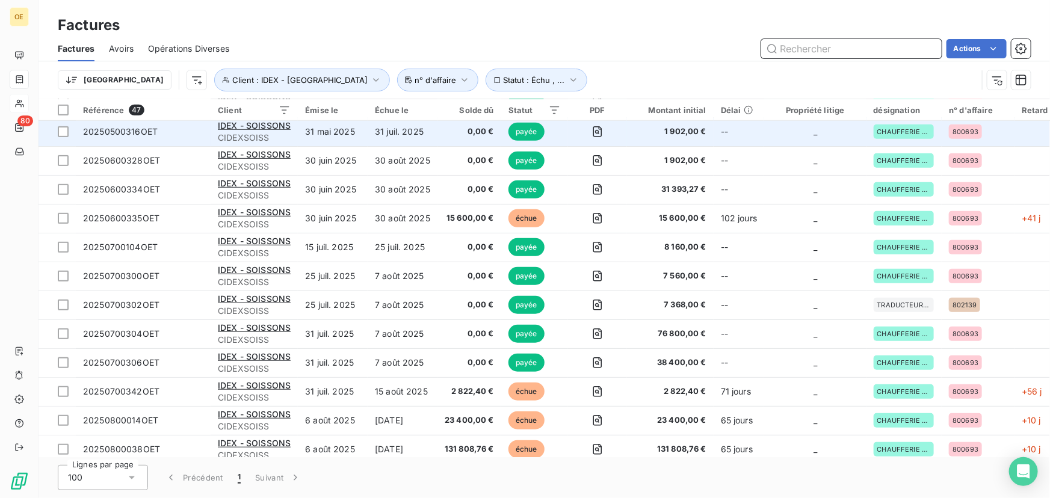
scroll to position [383, 0]
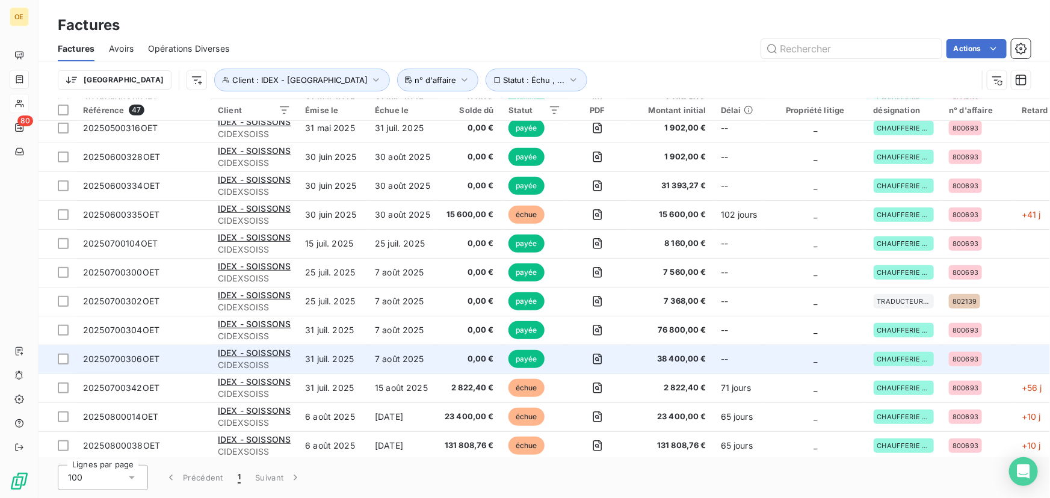
click at [143, 355] on span "20250700306OET" at bounding box center [121, 359] width 76 height 10
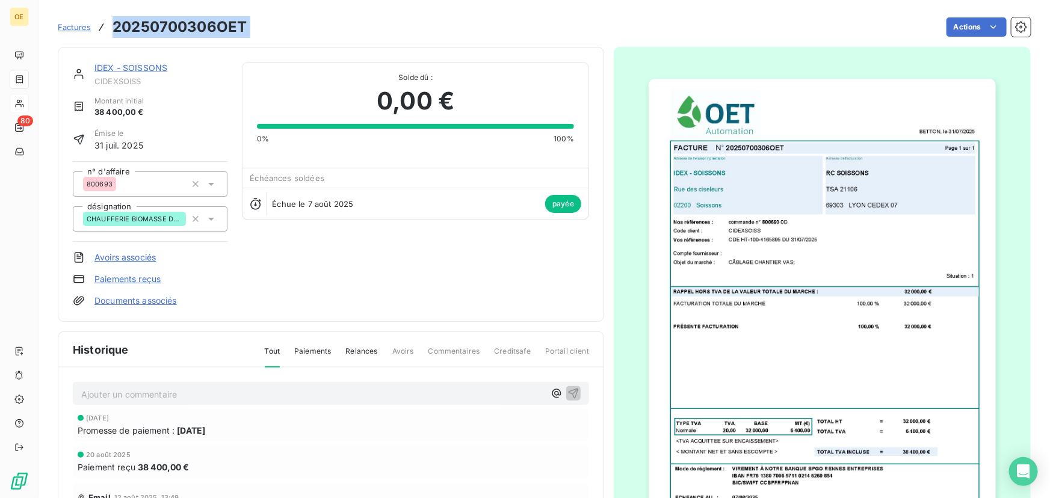
drag, startPoint x: 253, startPoint y: 29, endPoint x: 114, endPoint y: 26, distance: 139.0
click at [114, 26] on div "Factures 20250700306OET Actions" at bounding box center [544, 26] width 973 height 25
copy section "20250700306OET Actions"
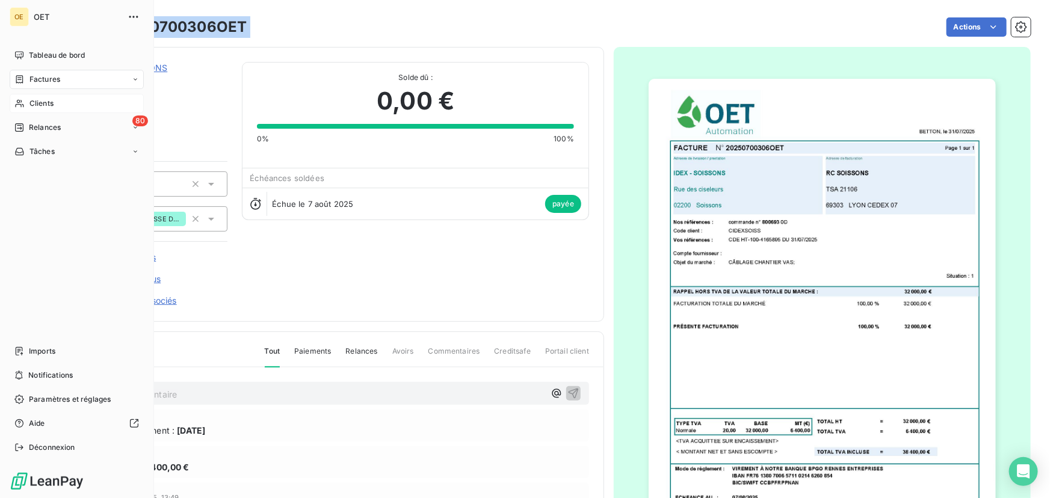
click at [38, 102] on span "Clients" at bounding box center [41, 103] width 24 height 11
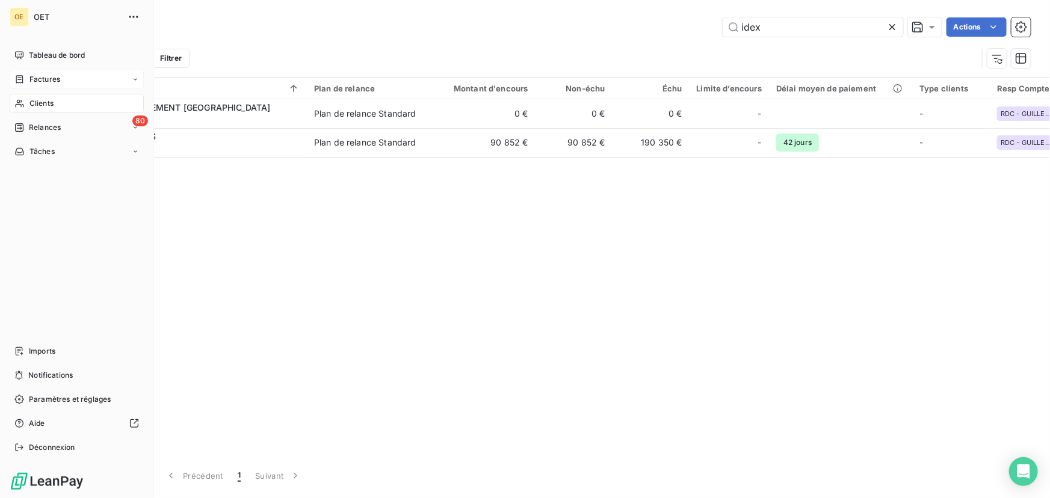
click at [49, 100] on span "Clients" at bounding box center [41, 103] width 24 height 11
click at [45, 102] on span "Clients" at bounding box center [41, 103] width 24 height 11
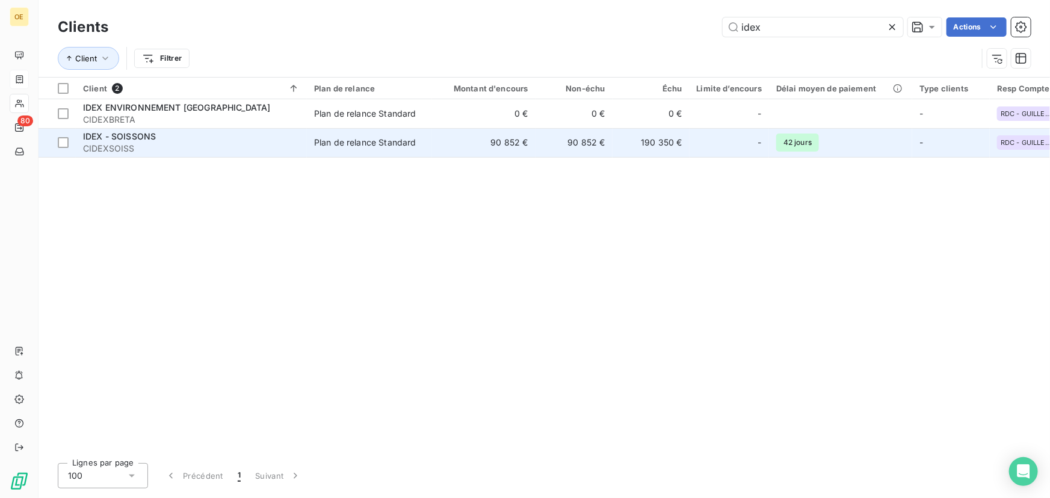
click at [119, 151] on span "CIDEXSOISS" at bounding box center [191, 149] width 217 height 12
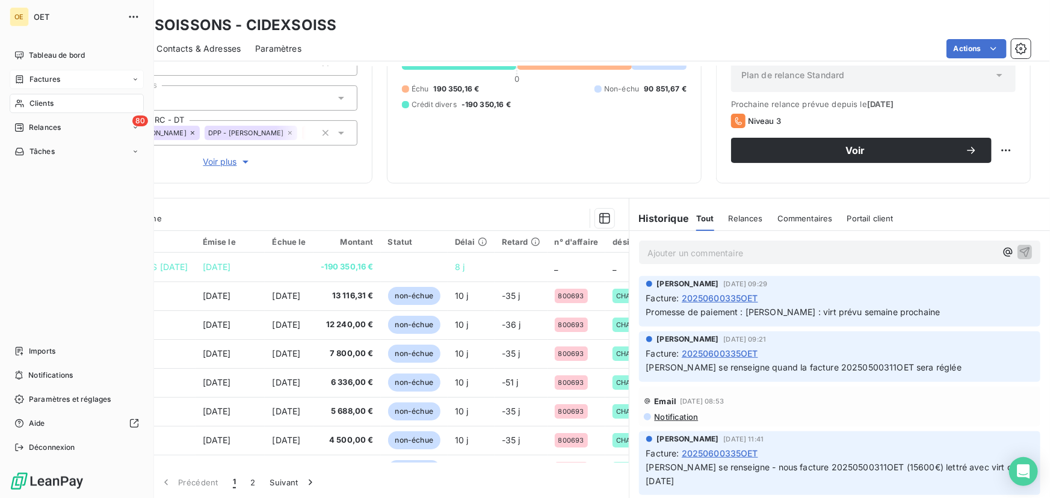
click at [42, 78] on span "Factures" at bounding box center [44, 79] width 31 height 11
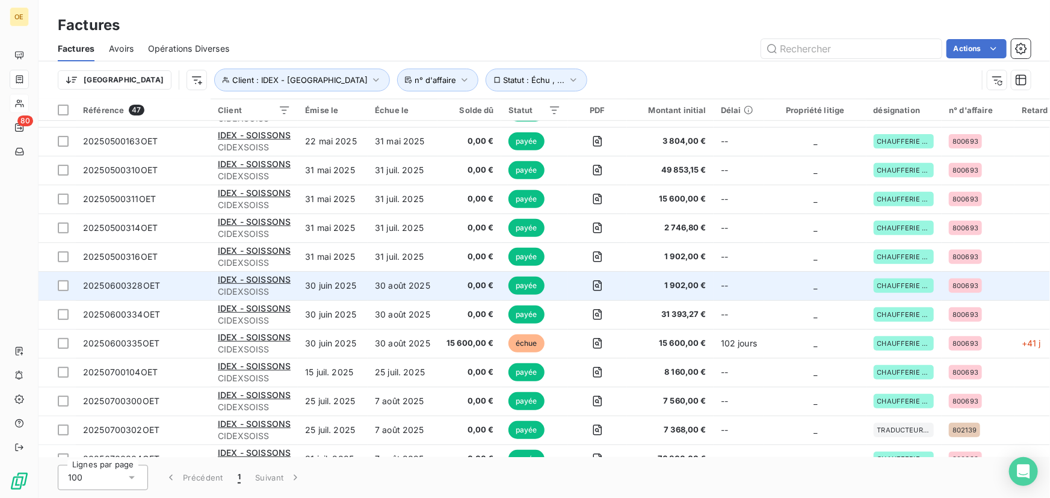
scroll to position [273, 0]
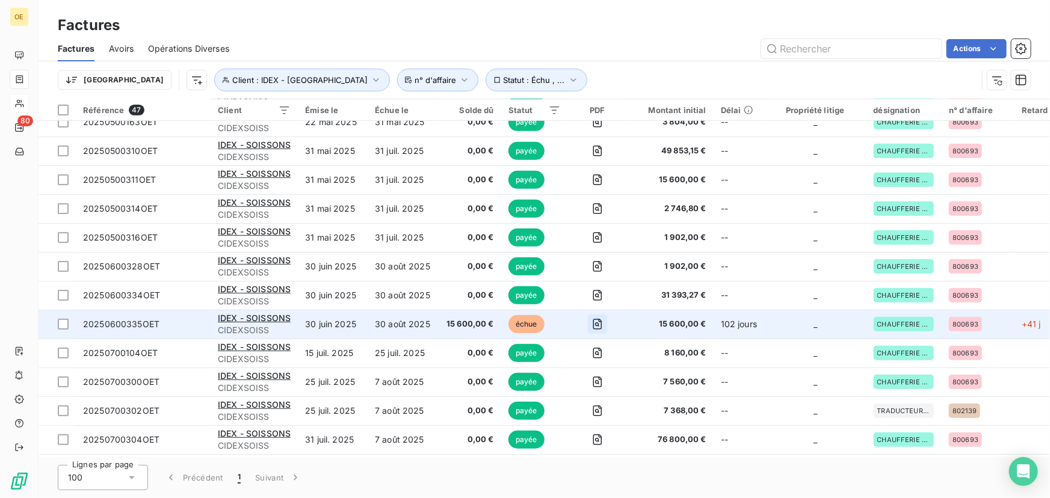
click at [597, 325] on icon "button" at bounding box center [597, 324] width 12 height 12
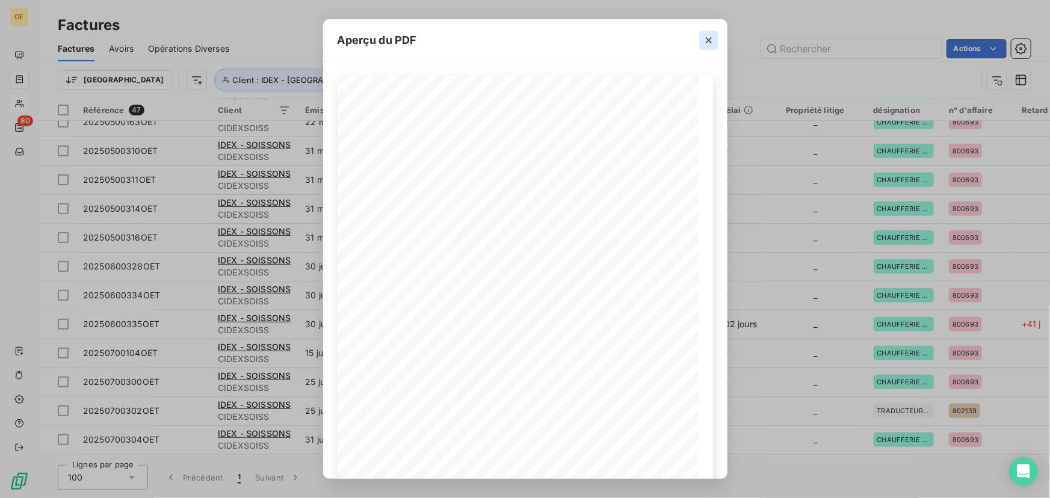
click at [707, 42] on icon "button" at bounding box center [709, 40] width 12 height 12
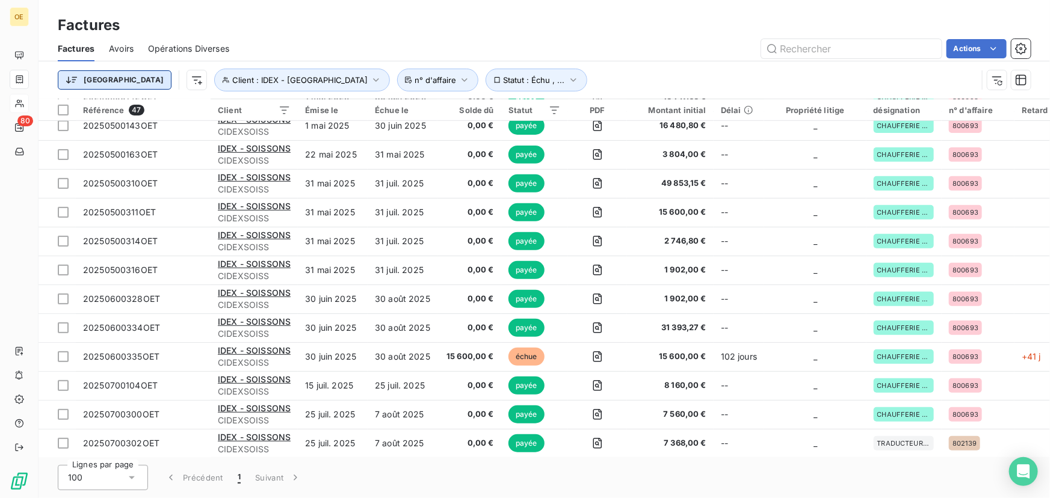
scroll to position [369, 0]
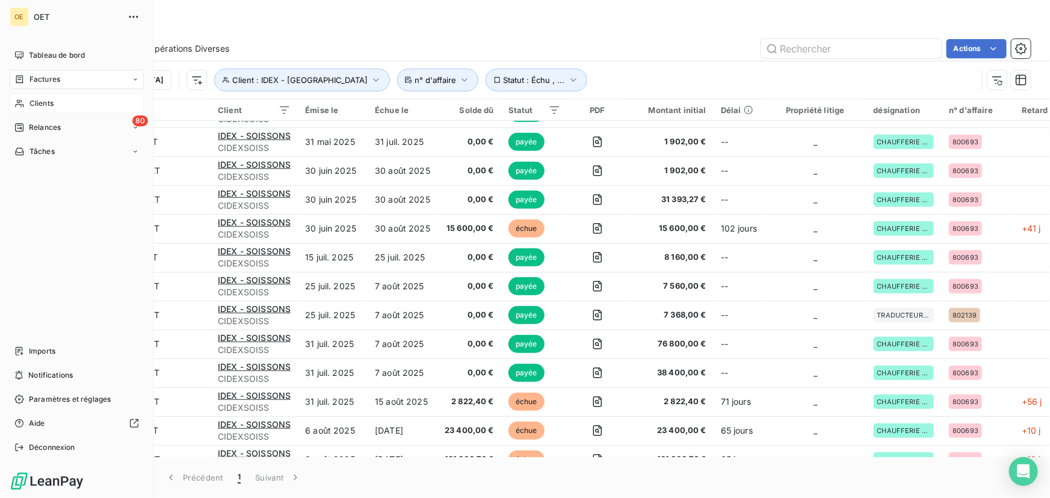
click at [44, 103] on span "Clients" at bounding box center [41, 103] width 24 height 11
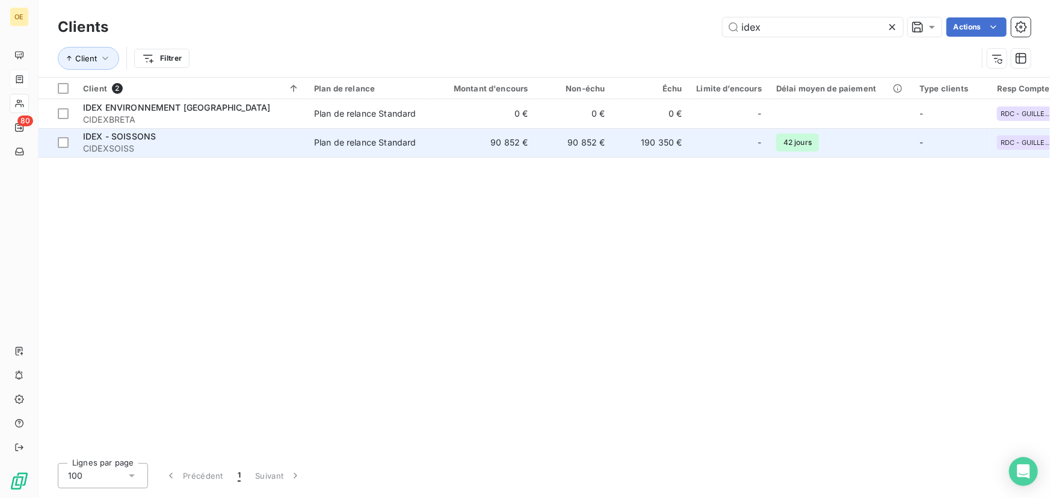
click at [151, 135] on span "IDEX - SOISSONS" at bounding box center [119, 136] width 73 height 10
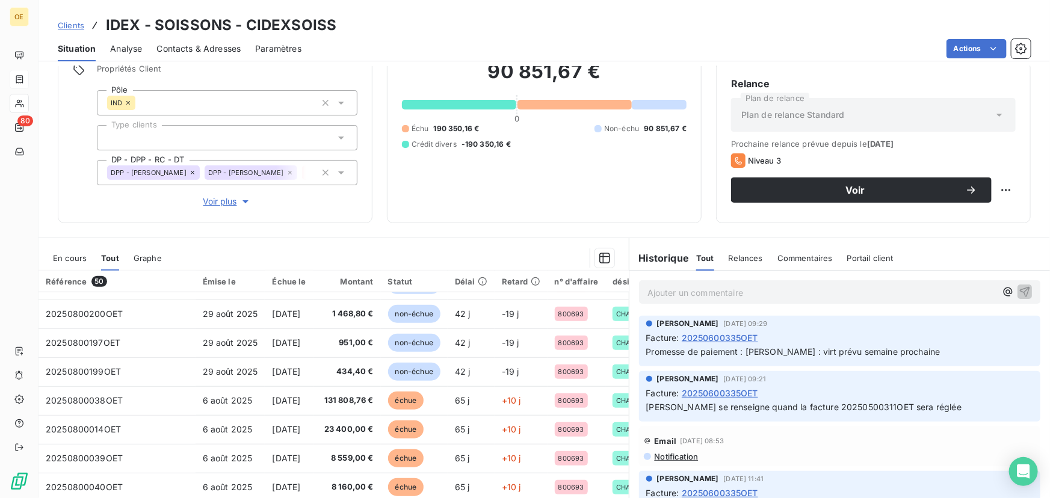
scroll to position [109, 0]
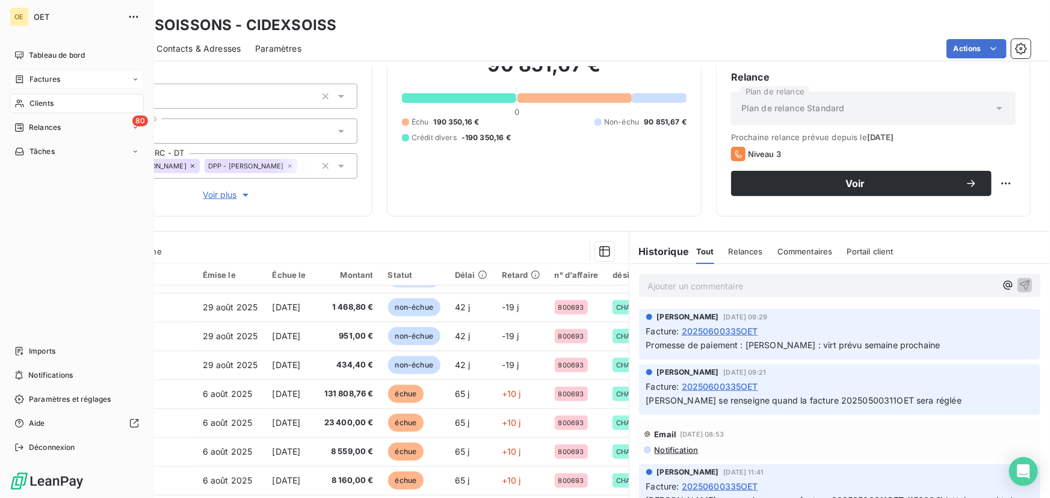
click at [51, 78] on span "Factures" at bounding box center [44, 79] width 31 height 11
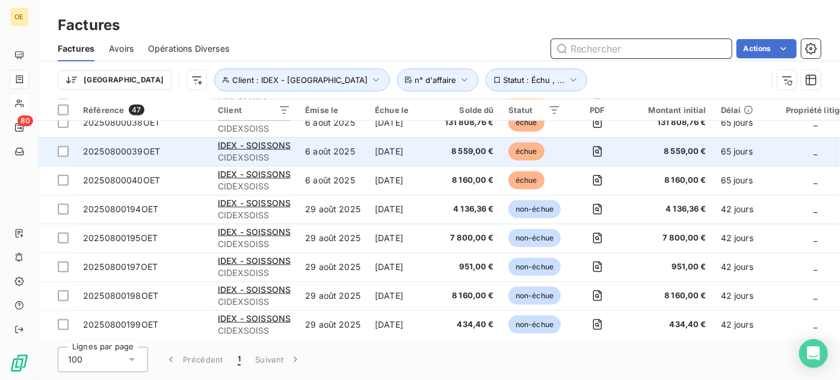
scroll to position [651, 0]
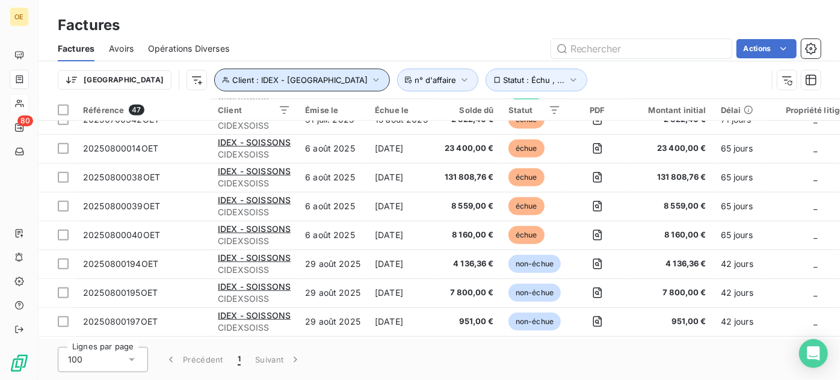
click at [373, 78] on icon "button" at bounding box center [375, 80] width 5 height 4
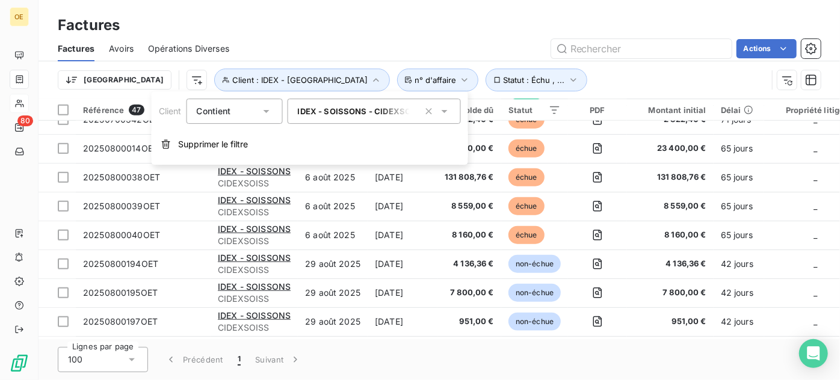
click at [446, 114] on icon at bounding box center [445, 111] width 12 height 12
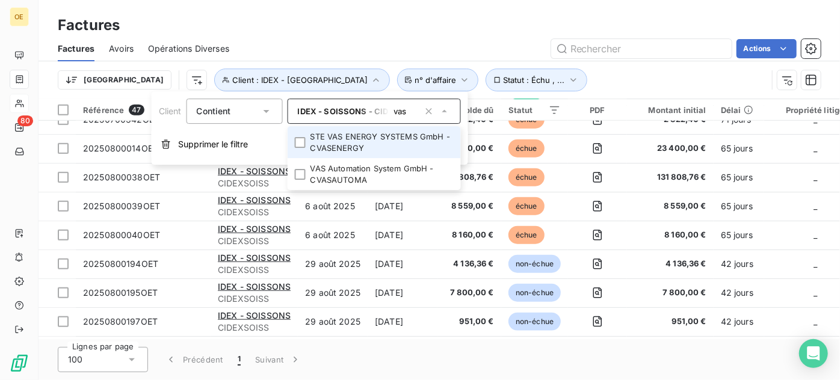
type input "vas"
click at [360, 143] on li "STE VAS ENERGY SYSTEMS GmbH - CVASENERGY" at bounding box center [374, 142] width 173 height 32
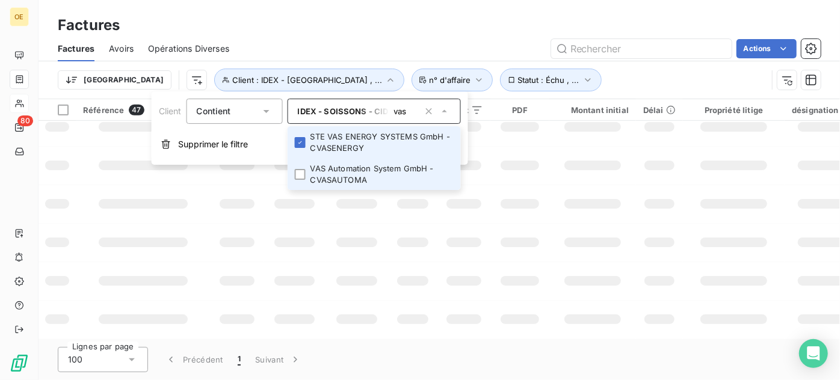
click at [307, 174] on li "VAS Automation System GmbH - CVASAUTOMA" at bounding box center [374, 174] width 173 height 32
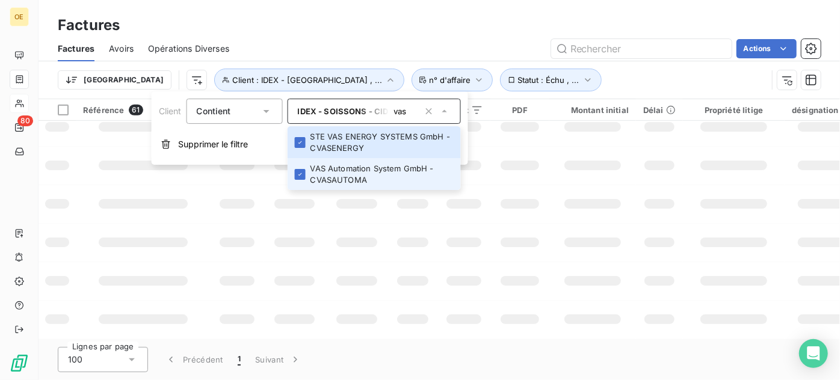
click at [545, 72] on div "Trier Client : IDEX - [GEOGRAPHIC_DATA] , ... Statut : Échu , ... n° d'affaire" at bounding box center [412, 80] width 709 height 23
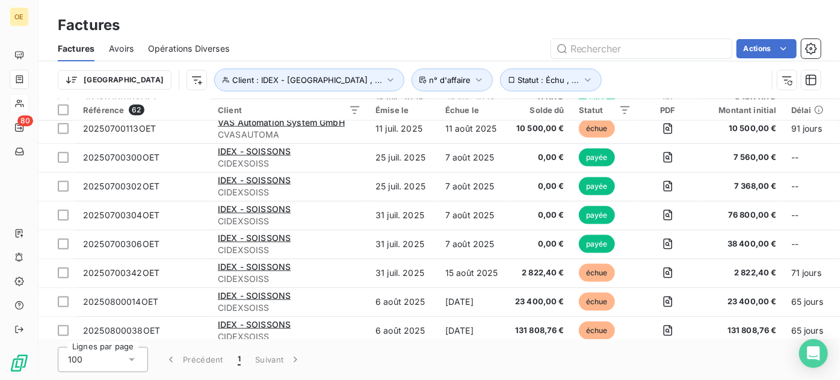
scroll to position [760, 0]
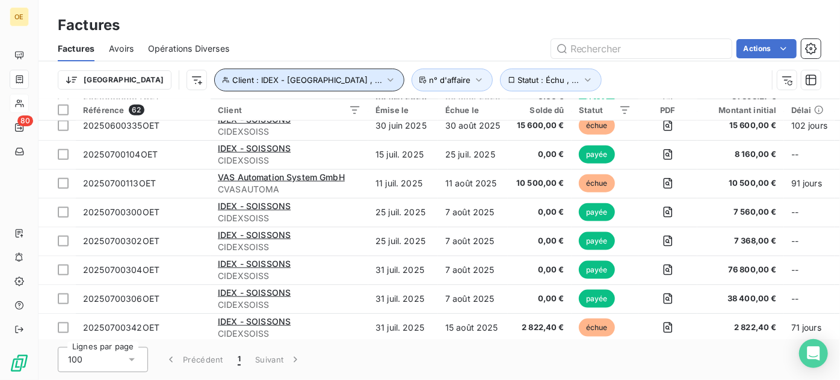
click at [384, 76] on icon "button" at bounding box center [390, 80] width 12 height 12
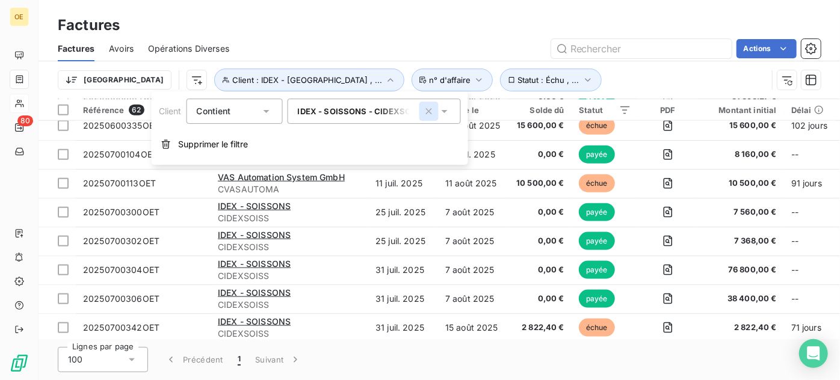
click at [428, 111] on icon "button" at bounding box center [429, 111] width 12 height 12
type input "vas"
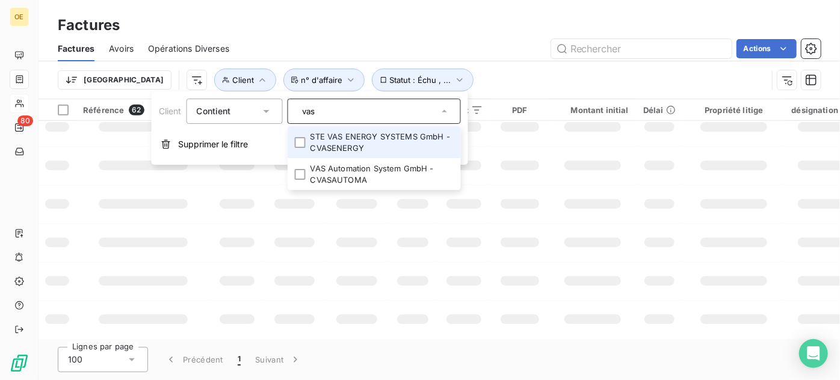
scroll to position [364, 0]
click at [324, 145] on li "STE VAS ENERGY SYSTEMS GmbH - CVASENERGY" at bounding box center [374, 142] width 173 height 32
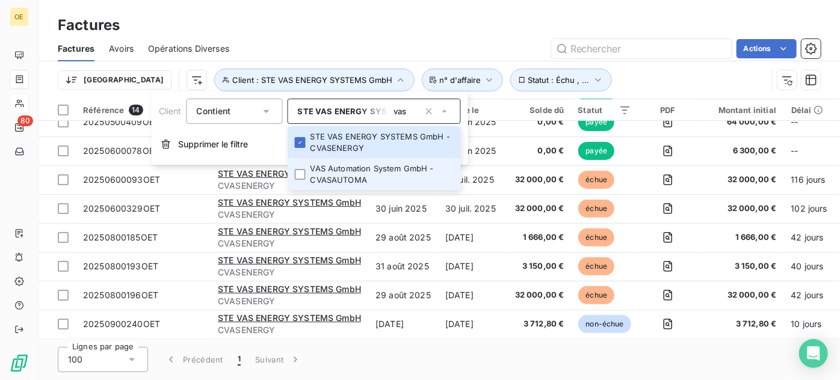
click at [324, 170] on li "VAS Automation System GmbH - CVASAUTOMA" at bounding box center [374, 174] width 173 height 32
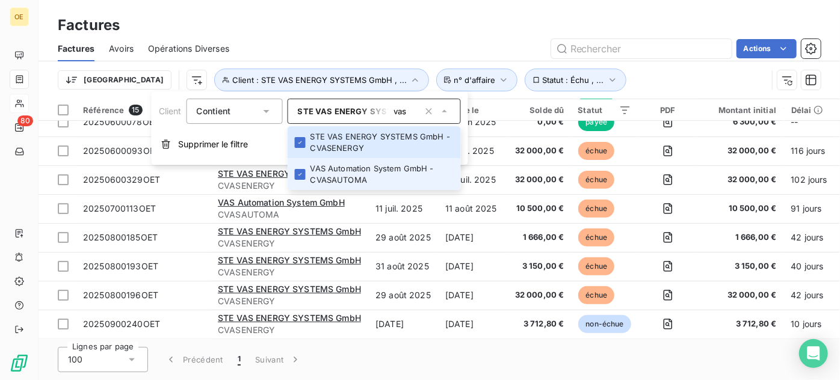
scroll to position [220, 0]
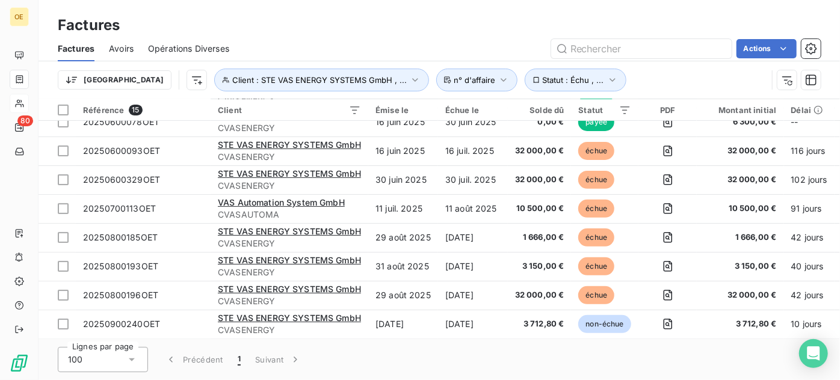
click at [525, 19] on div "Factures" at bounding box center [438, 25] width 801 height 22
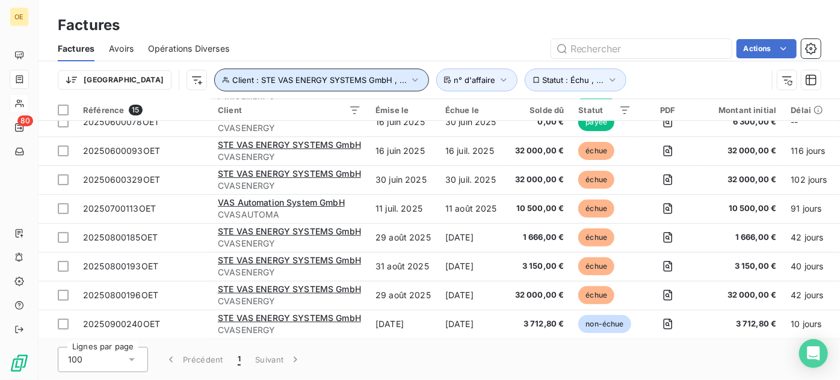
click at [412, 79] on icon "button" at bounding box center [414, 80] width 5 height 4
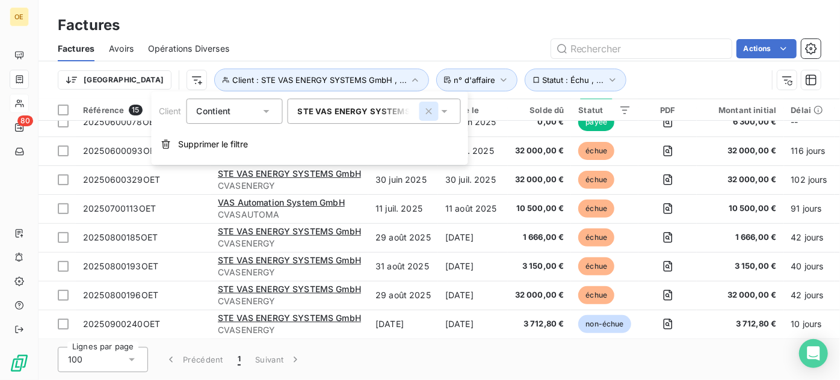
click at [429, 113] on icon "button" at bounding box center [429, 111] width 12 height 12
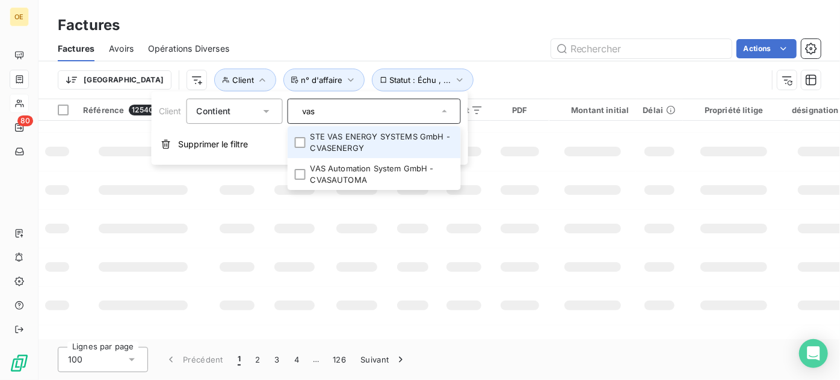
scroll to position [364, 0]
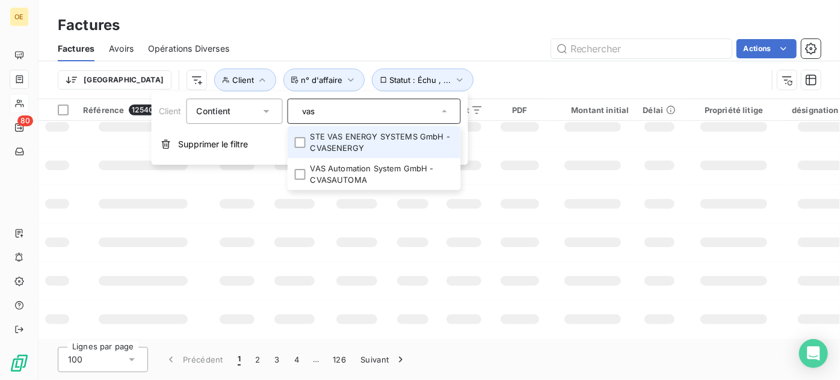
drag, startPoint x: 327, startPoint y: 112, endPoint x: 285, endPoint y: 111, distance: 42.1
click at [285, 111] on div "Client Contient vas STE VAS ENERGY SYSTEMS GmbH - CVASENERGY VAS Automation Sys…" at bounding box center [310, 111] width 302 height 25
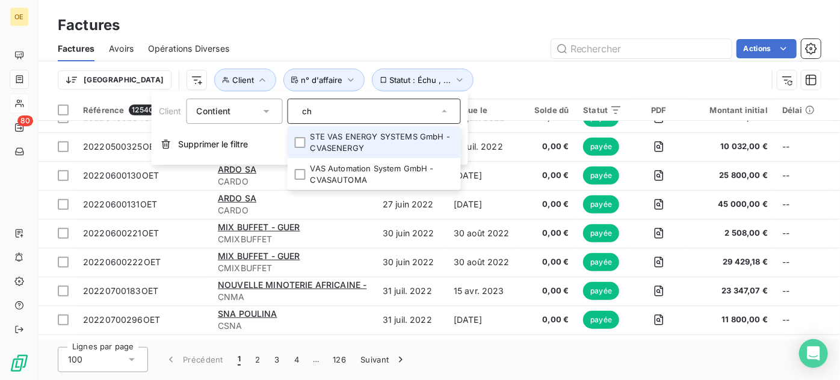
scroll to position [760, 0]
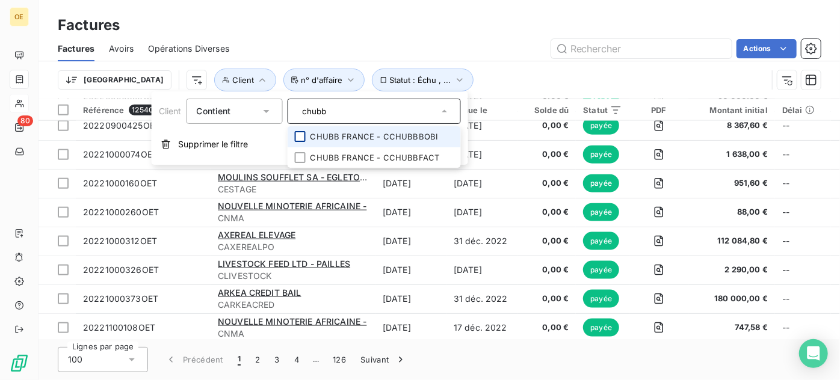
type input "chubb"
click at [301, 137] on div at bounding box center [300, 136] width 11 height 11
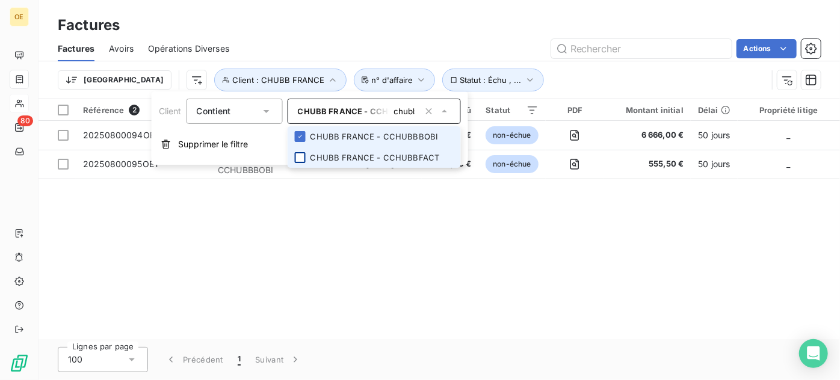
scroll to position [0, 0]
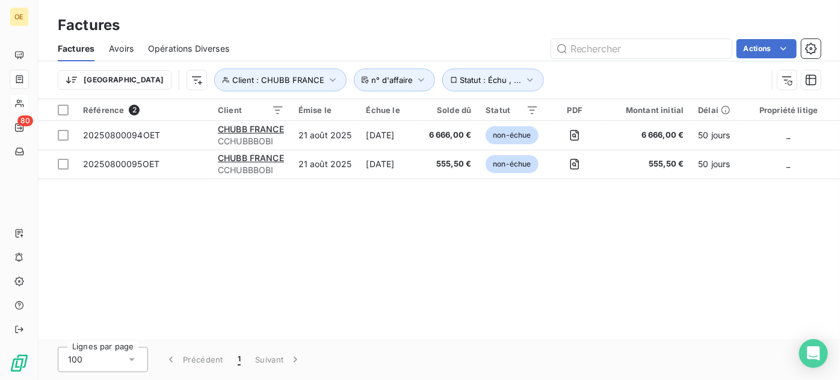
click at [375, 250] on div "Référence 2 Client Émise le Échue le Solde dû Statut PDF Montant initial Délai …" at bounding box center [438, 219] width 801 height 240
click at [330, 80] on icon "button" at bounding box center [332, 80] width 5 height 4
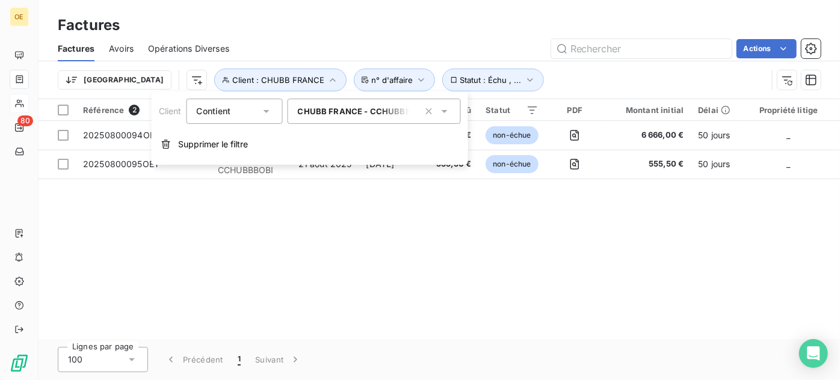
click at [396, 114] on span "CHUBB FRANCE - CCHUBBBOBI" at bounding box center [362, 111] width 128 height 10
type input "chubb"
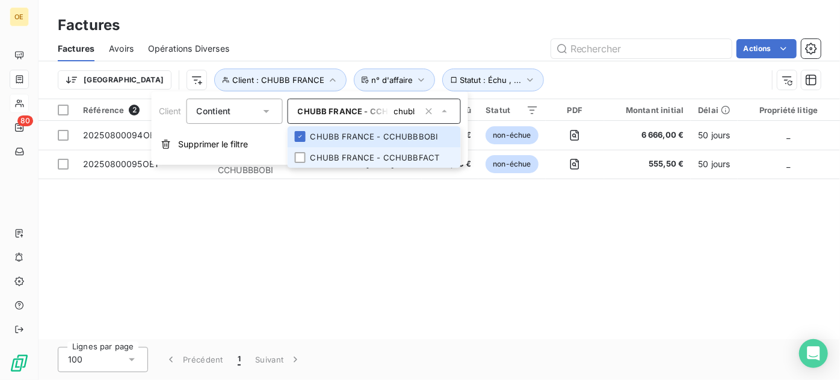
click at [306, 156] on li "CHUBB FRANCE - CCHUBBFACT" at bounding box center [374, 157] width 173 height 21
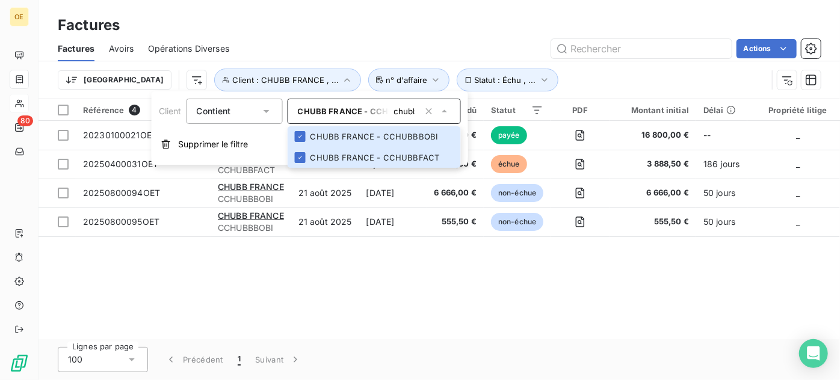
click at [360, 302] on div "Référence 4 Client Émise le Échue le Solde dû Statut PDF Montant initial Délai …" at bounding box center [438, 219] width 801 height 240
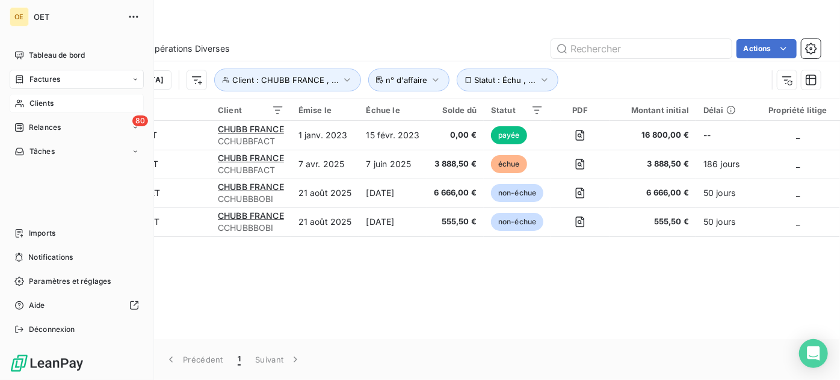
click at [40, 105] on span "Clients" at bounding box center [41, 103] width 24 height 11
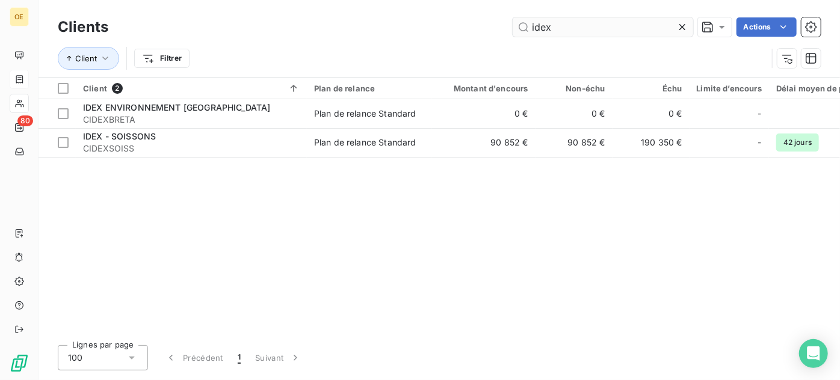
drag, startPoint x: 556, startPoint y: 27, endPoint x: 519, endPoint y: 26, distance: 37.9
click at [519, 26] on input "idex" at bounding box center [602, 26] width 180 height 19
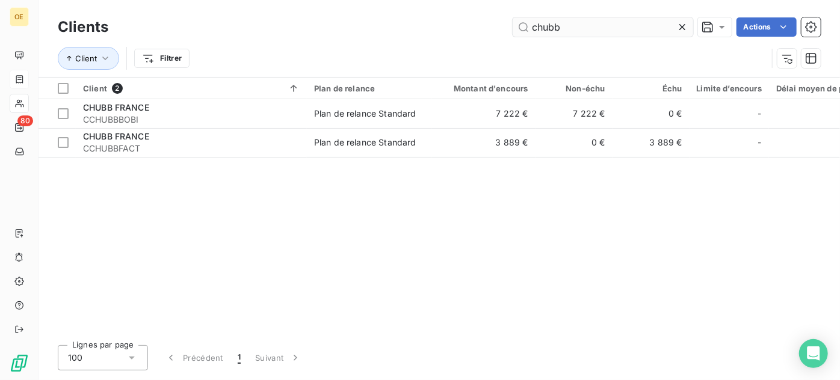
type input "chubb"
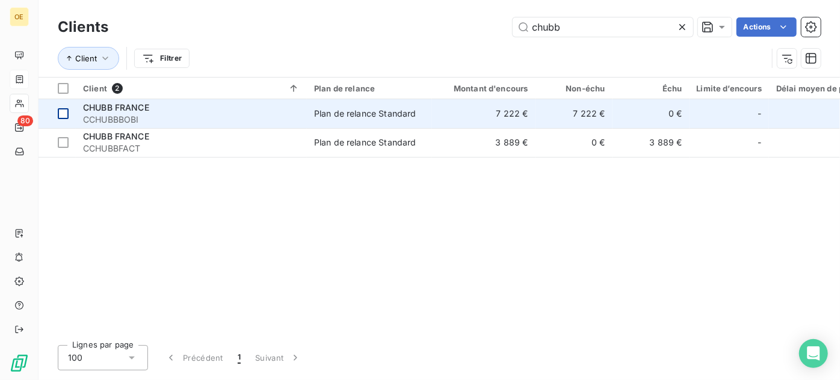
click at [65, 113] on div at bounding box center [63, 113] width 11 height 11
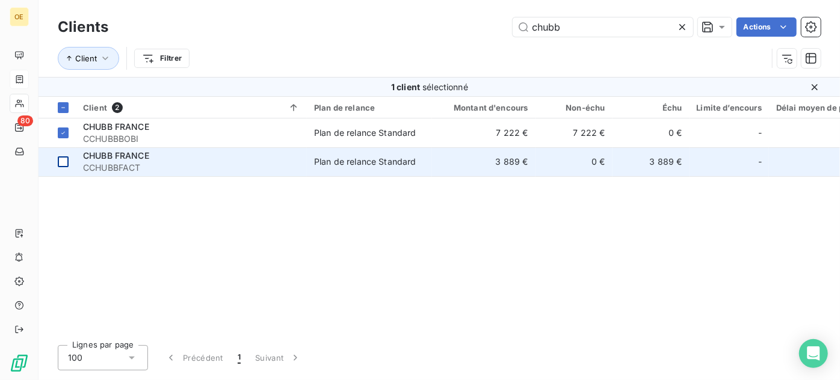
click at [65, 161] on div at bounding box center [63, 161] width 11 height 11
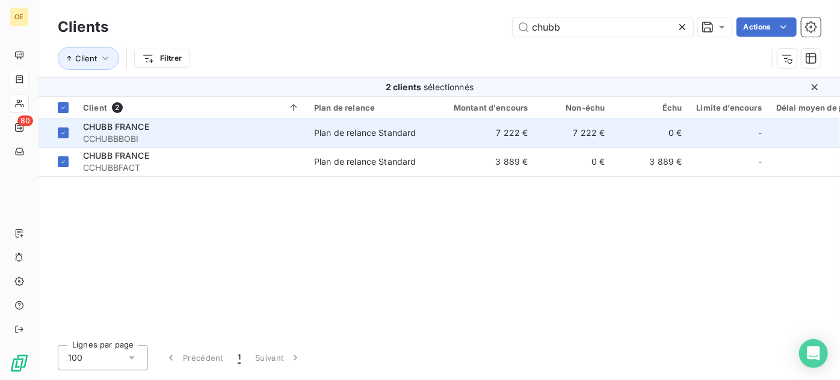
click at [118, 129] on span "CHUBB FRANCE" at bounding box center [116, 127] width 66 height 10
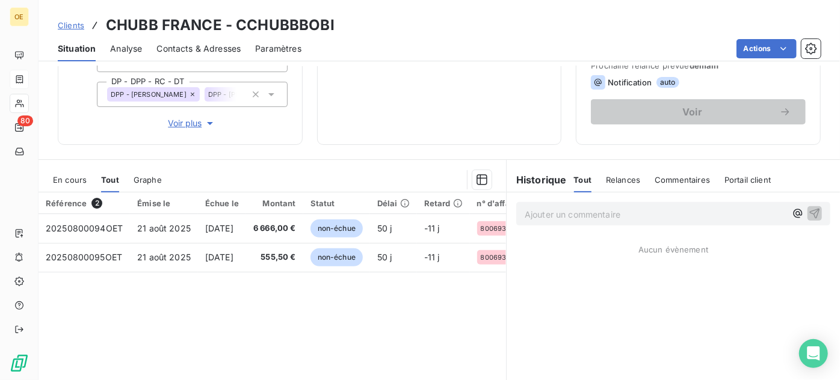
scroll to position [218, 0]
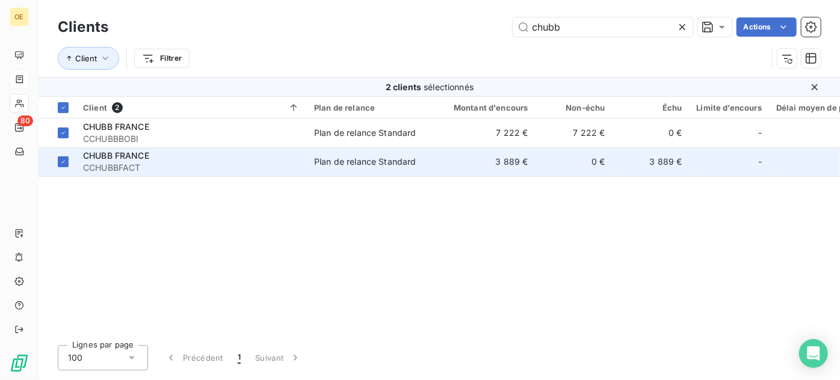
click at [121, 163] on span "CCHUBBFACT" at bounding box center [191, 168] width 217 height 12
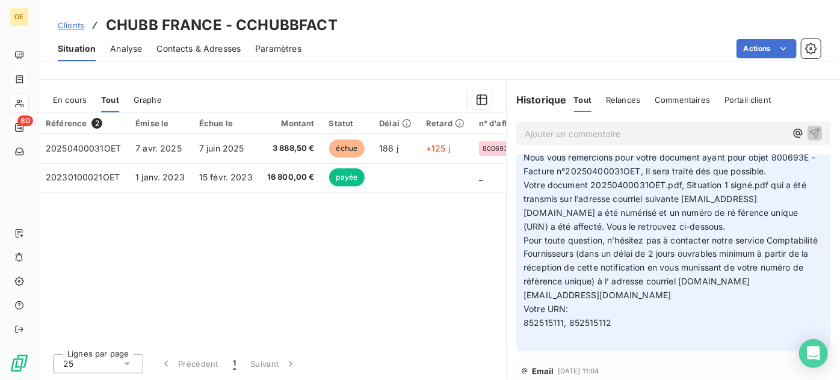
scroll to position [1257, 0]
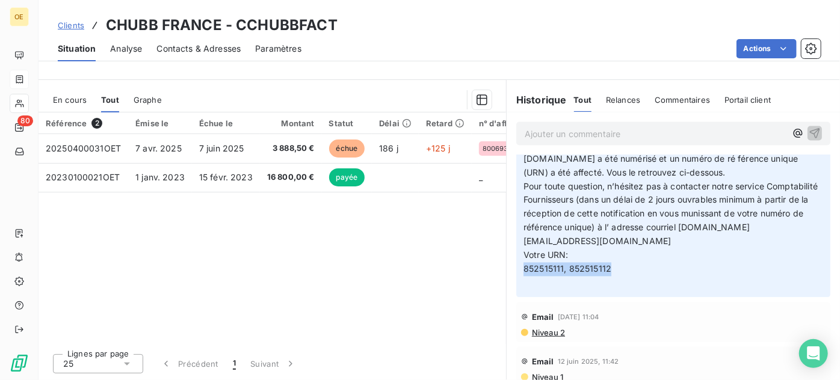
drag, startPoint x: 519, startPoint y: 296, endPoint x: 608, endPoint y: 296, distance: 88.4
click at [608, 290] on p "[PERSON_NAME] expéditeur, Nous vous remercions pour votre document ayant pour o…" at bounding box center [673, 187] width 300 height 206
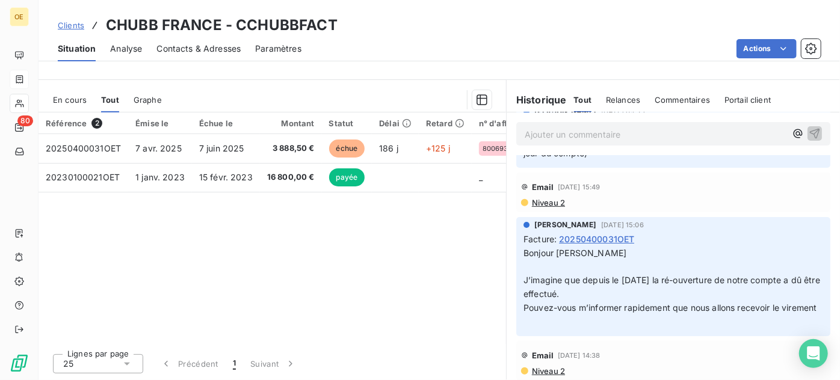
scroll to position [0, 0]
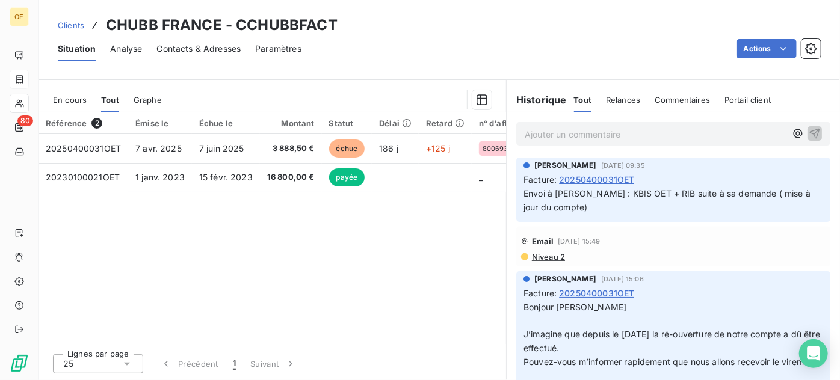
click at [240, 225] on div "Référence 2 Émise le Échue le Montant Statut Délai Retard n° d'affaire désignat…" at bounding box center [271, 228] width 467 height 232
click at [139, 275] on div "Référence 2 Émise le Échue le Montant Statut Délai Retard n° d'affaire désignat…" at bounding box center [271, 228] width 467 height 232
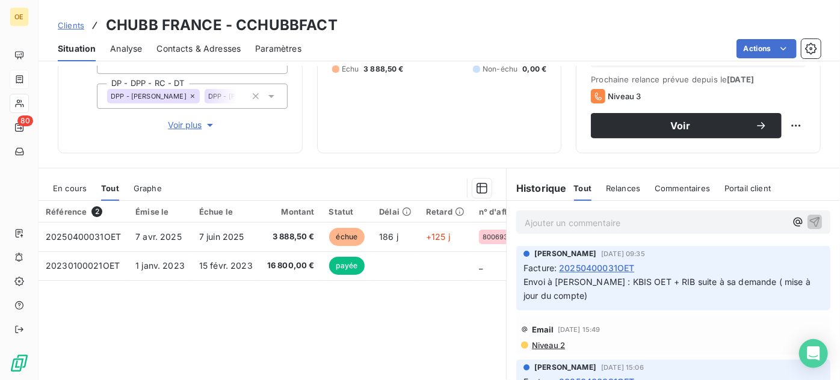
scroll to position [154, 0]
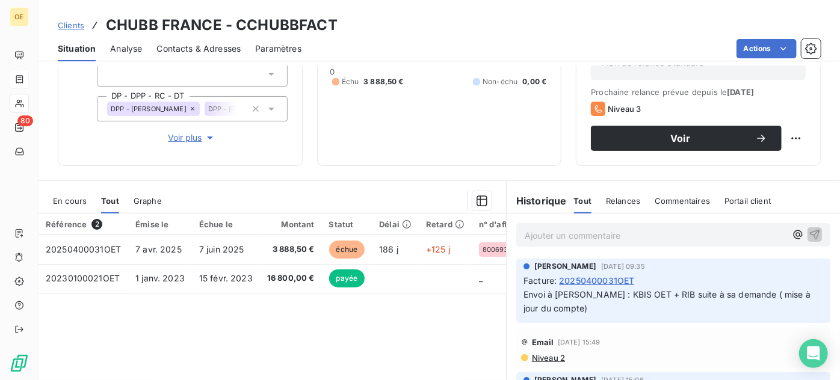
click at [268, 108] on icon at bounding box center [271, 109] width 6 height 3
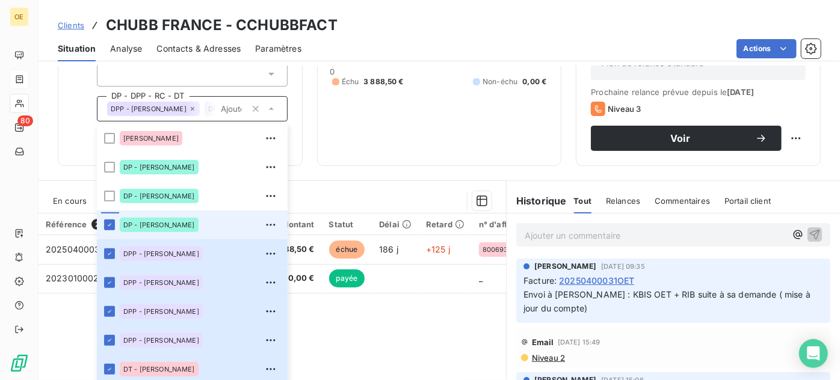
click at [268, 107] on icon at bounding box center [271, 109] width 12 height 12
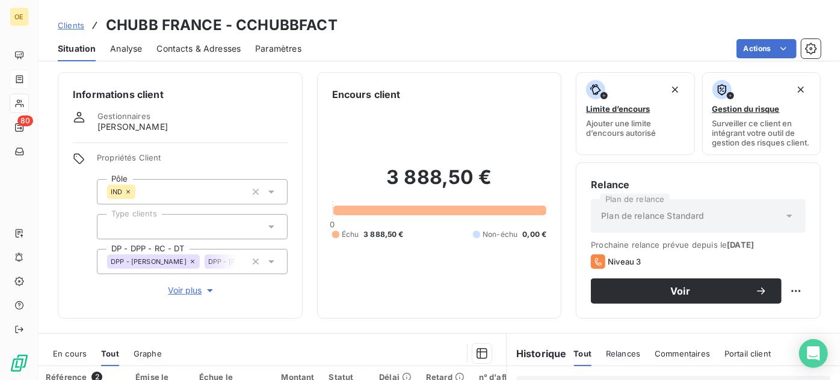
scroll to position [0, 0]
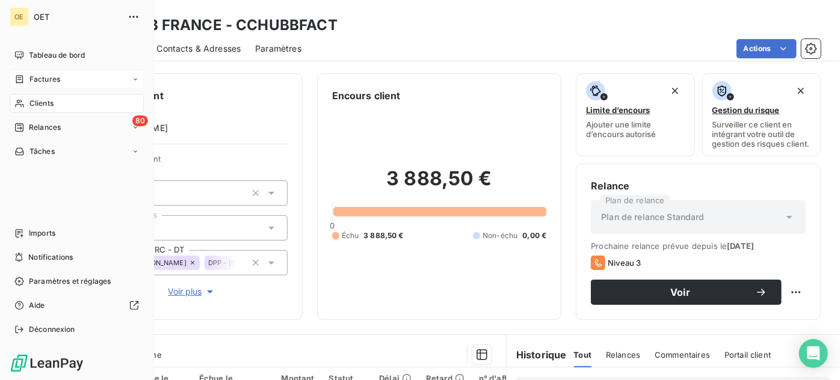
click at [39, 77] on span "Factures" at bounding box center [44, 79] width 31 height 11
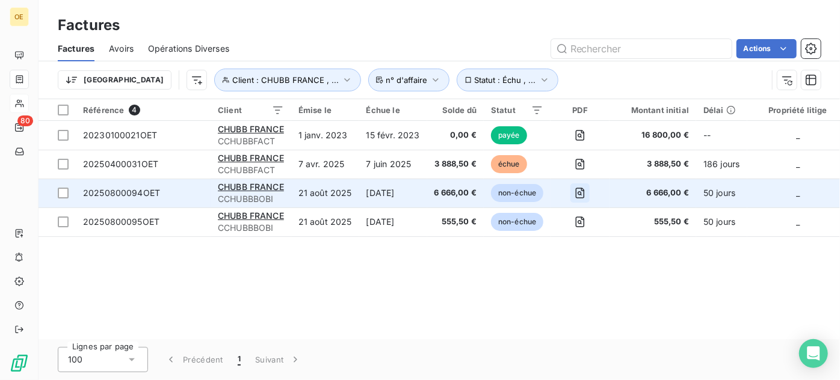
click at [577, 189] on icon "button" at bounding box center [580, 193] width 12 height 12
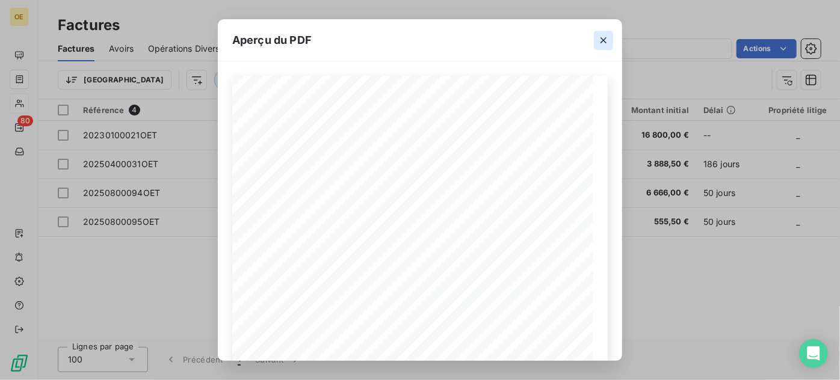
click at [602, 39] on icon "button" at bounding box center [603, 40] width 6 height 6
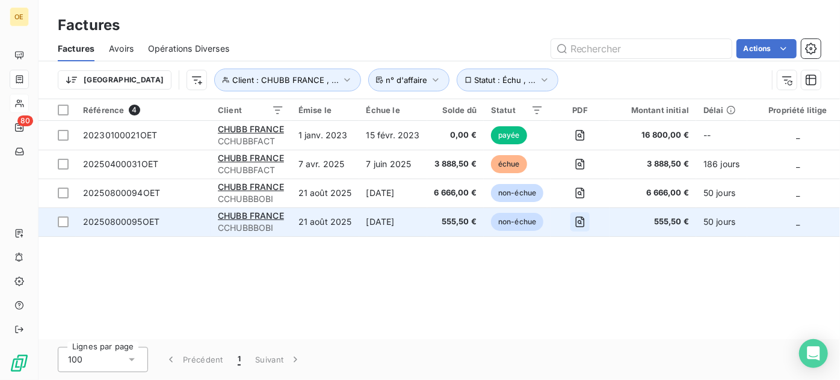
click at [576, 223] on icon "button" at bounding box center [580, 222] width 9 height 11
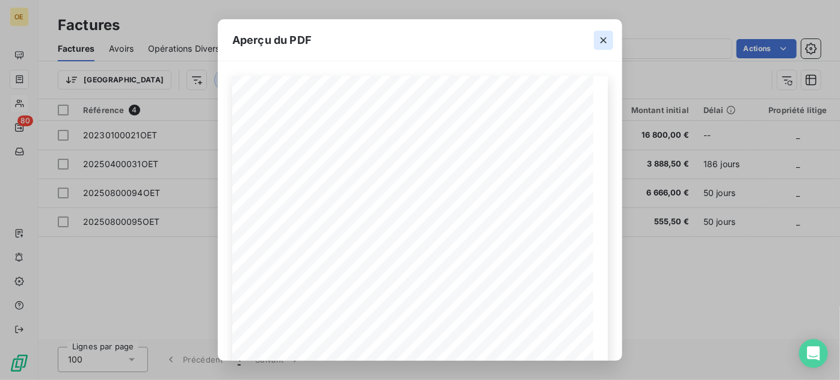
click at [600, 40] on icon "button" at bounding box center [603, 40] width 12 height 12
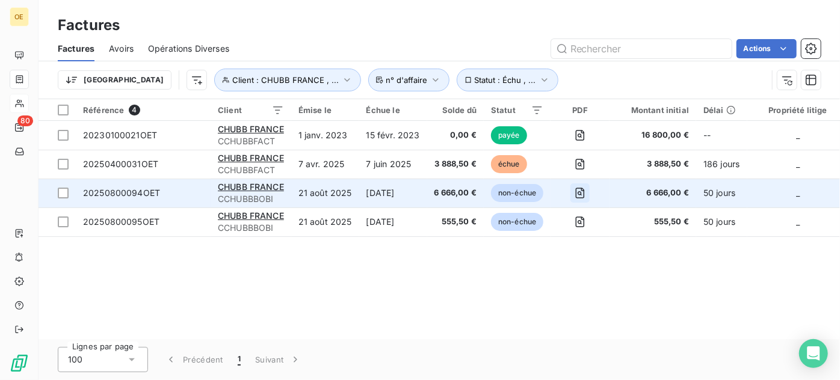
click at [582, 192] on icon "button" at bounding box center [580, 193] width 12 height 12
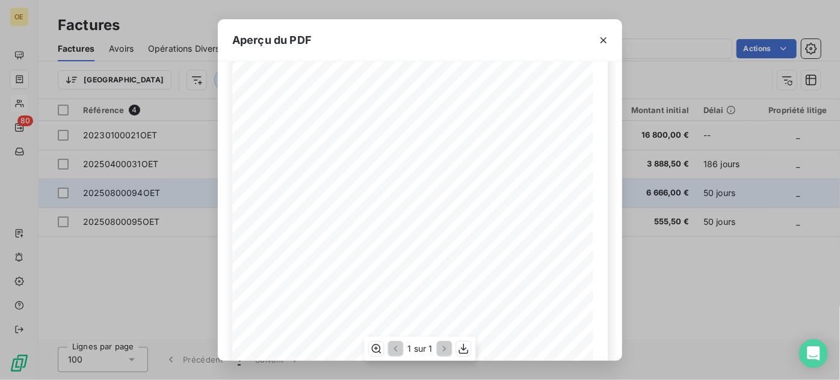
scroll to position [54, 0]
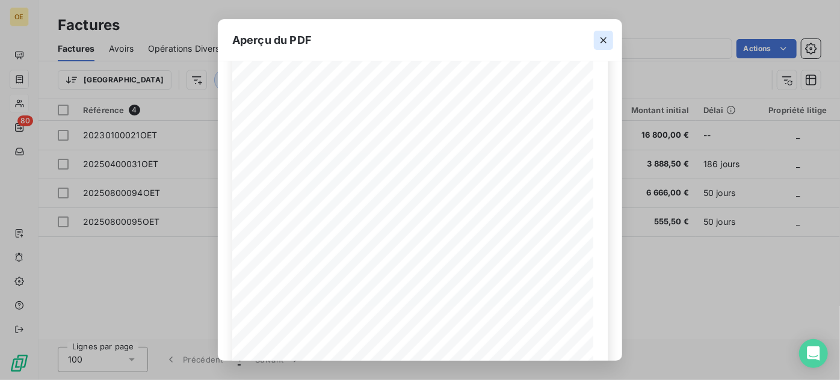
click at [604, 39] on icon "button" at bounding box center [603, 40] width 6 height 6
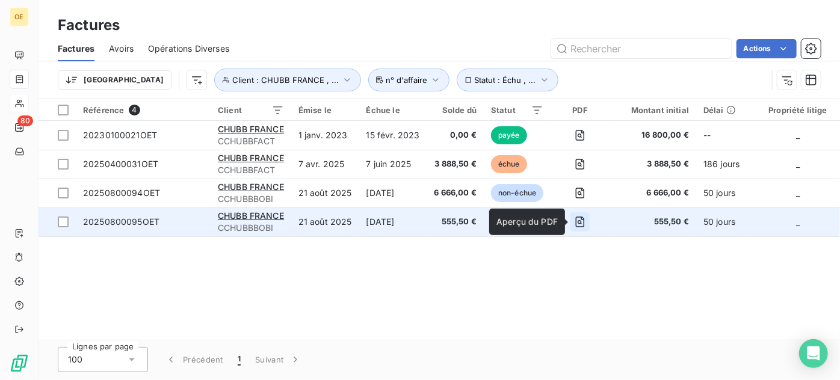
click at [581, 224] on icon "button" at bounding box center [580, 222] width 12 height 12
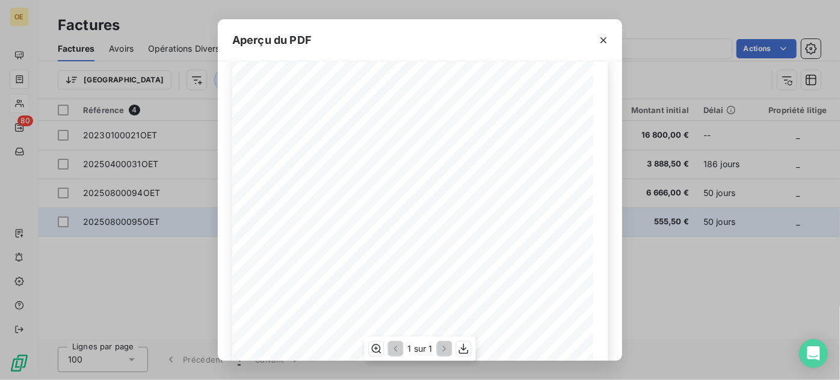
scroll to position [0, 0]
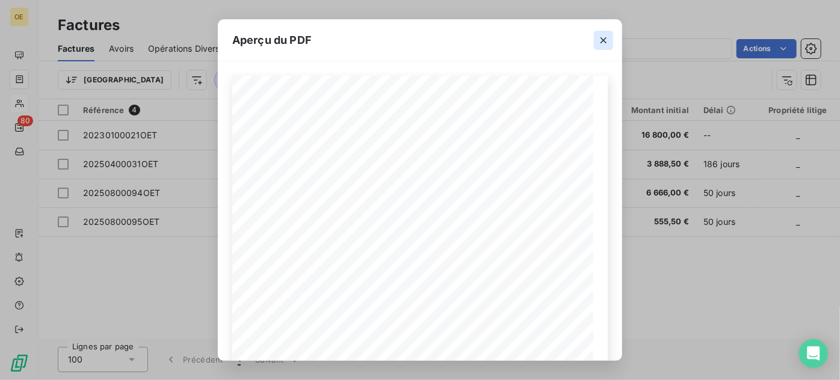
click at [605, 40] on icon "button" at bounding box center [603, 40] width 12 height 12
